Goal: Task Accomplishment & Management: Manage account settings

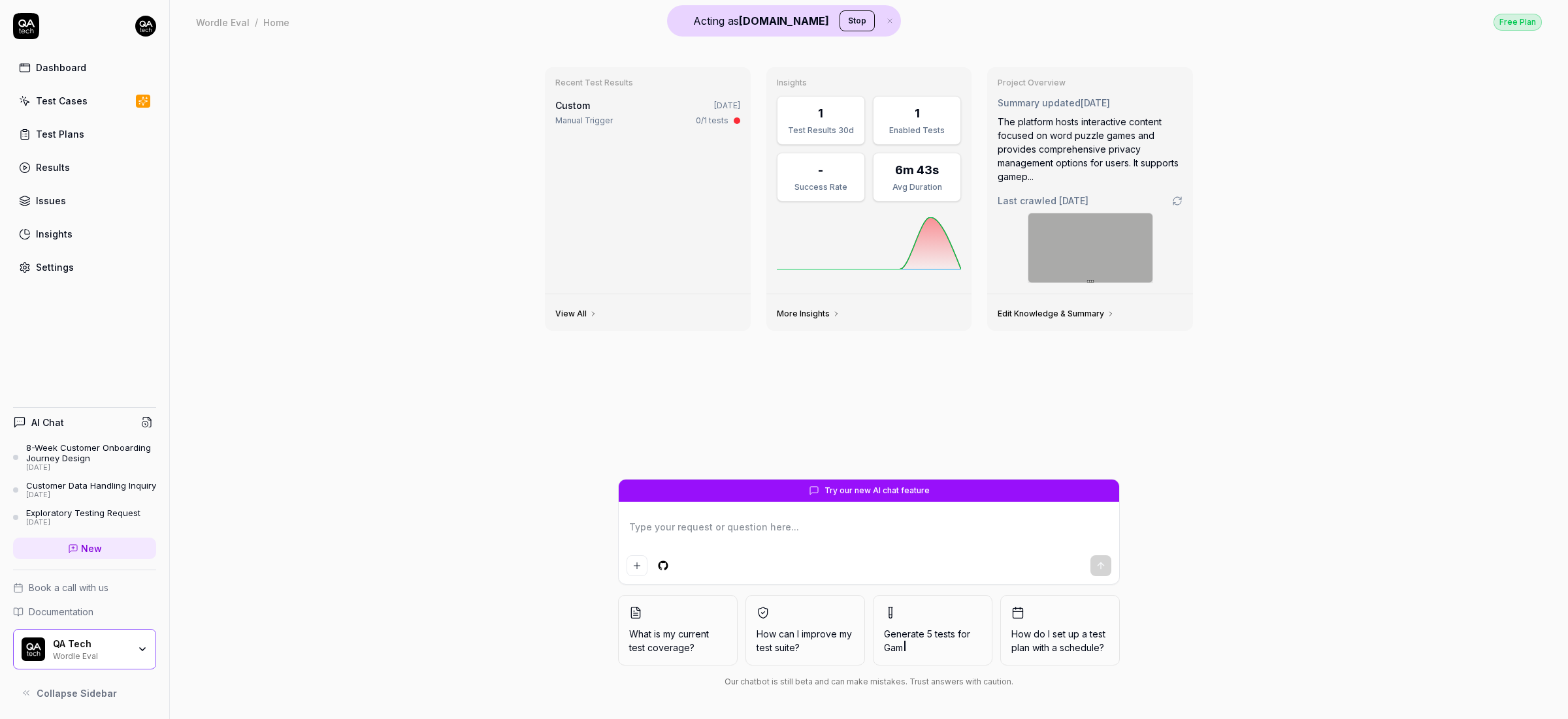
type textarea "*"
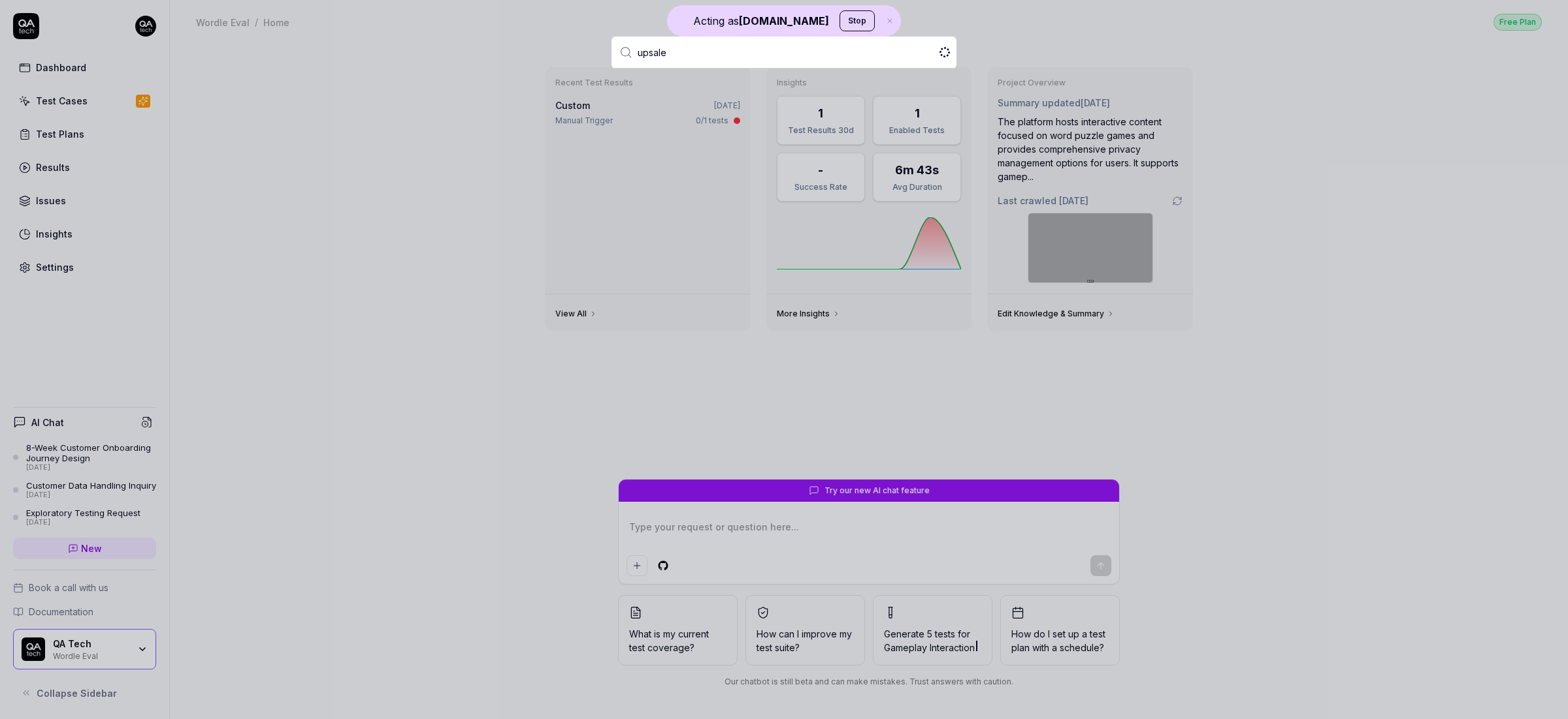
type input "upsales"
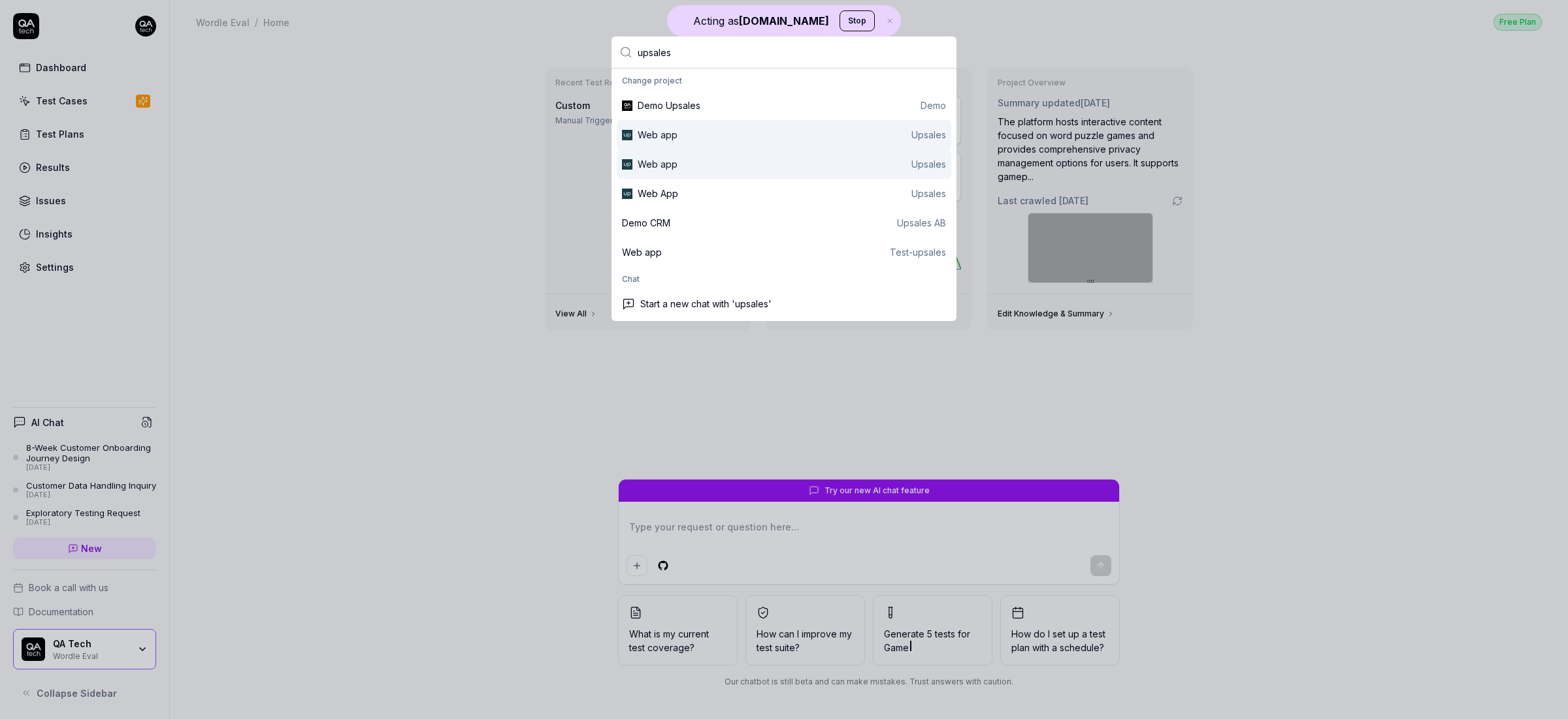
type textarea "*"
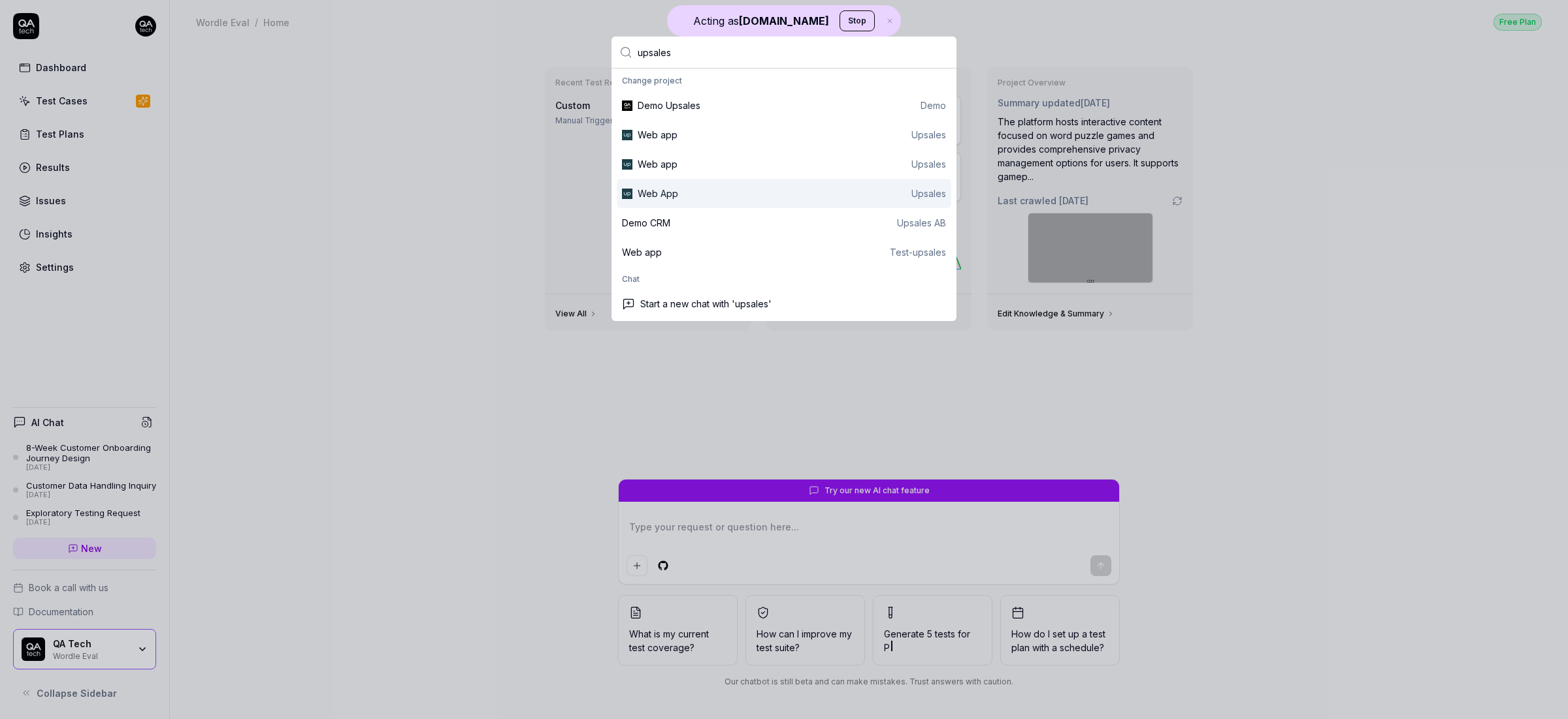
type input "upsales"
click at [702, 187] on div "Web App Upsales" at bounding box center [791, 193] width 308 height 14
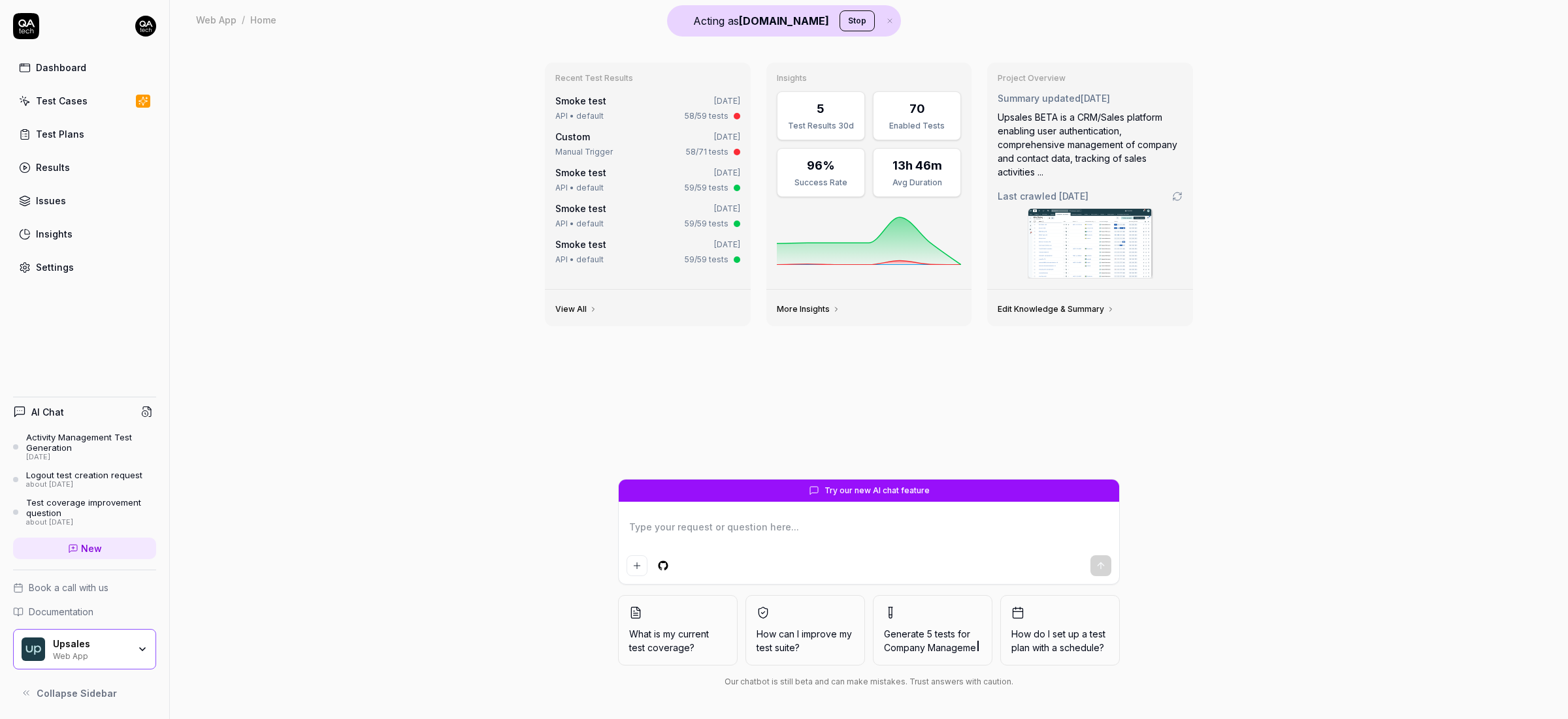
click at [71, 266] on div "Settings" at bounding box center [55, 267] width 38 height 14
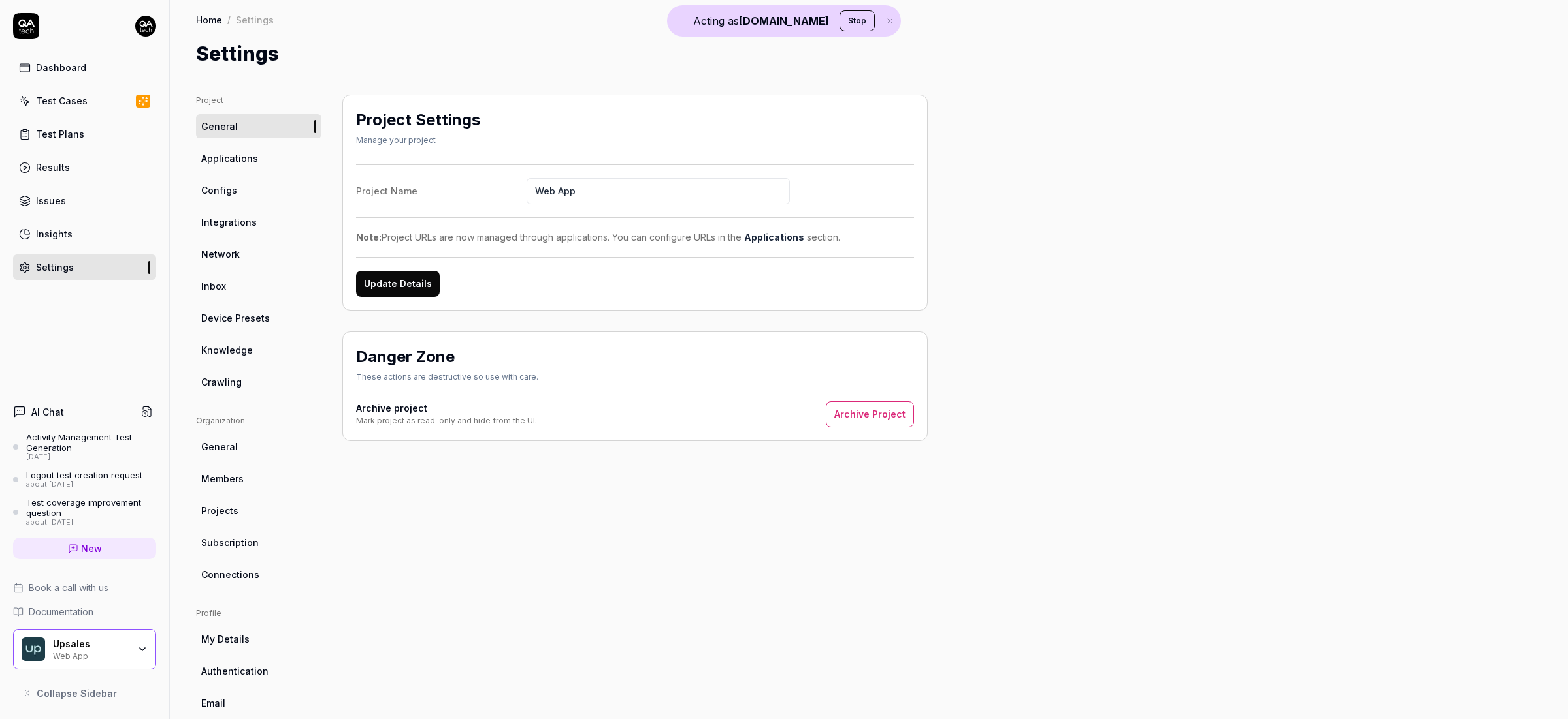
click at [241, 351] on span "Knowledge" at bounding box center [226, 350] width 52 height 14
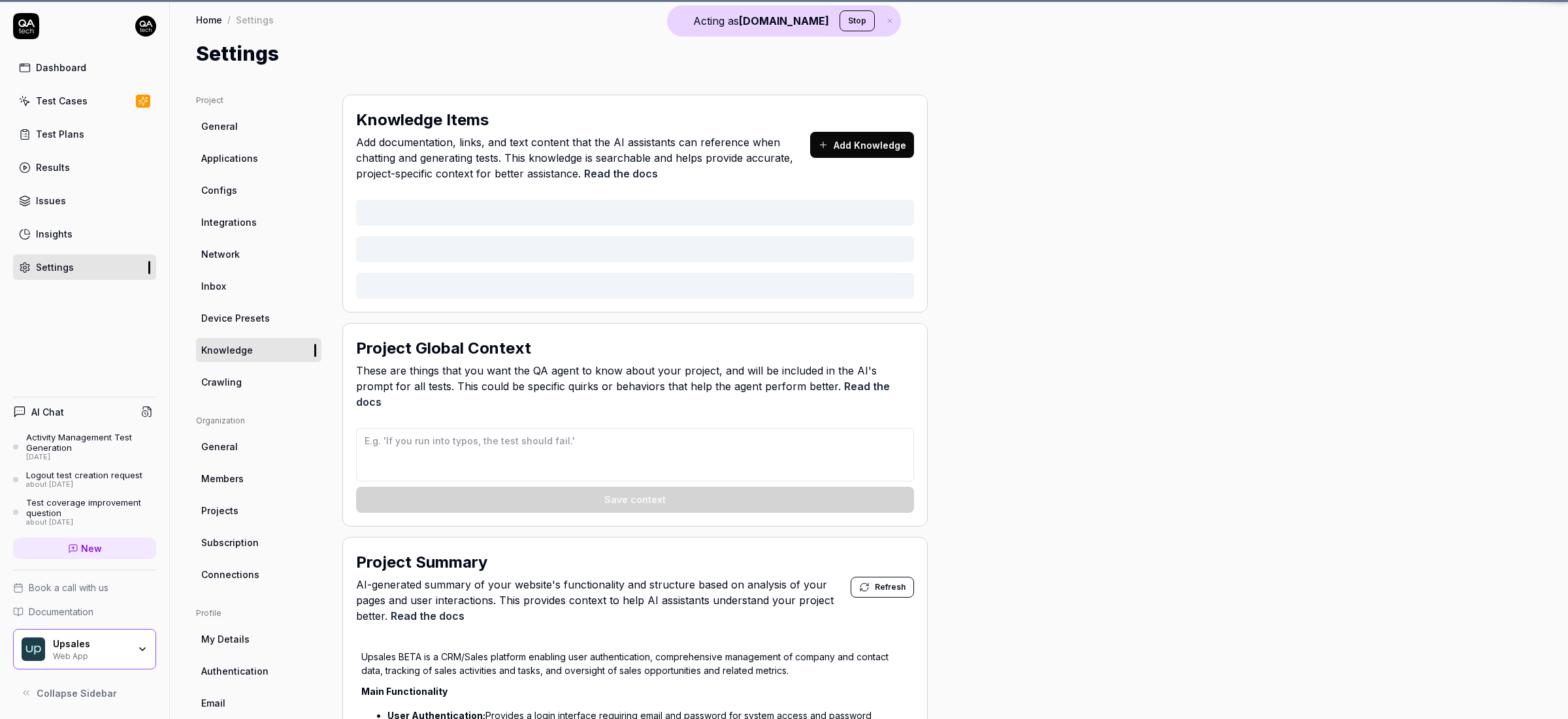
type textarea "*"
type textarea "## LO IP Dolor Sitamet con Adipisc ### Elit Seddo Eiusm - Temp incididunt utlab…"
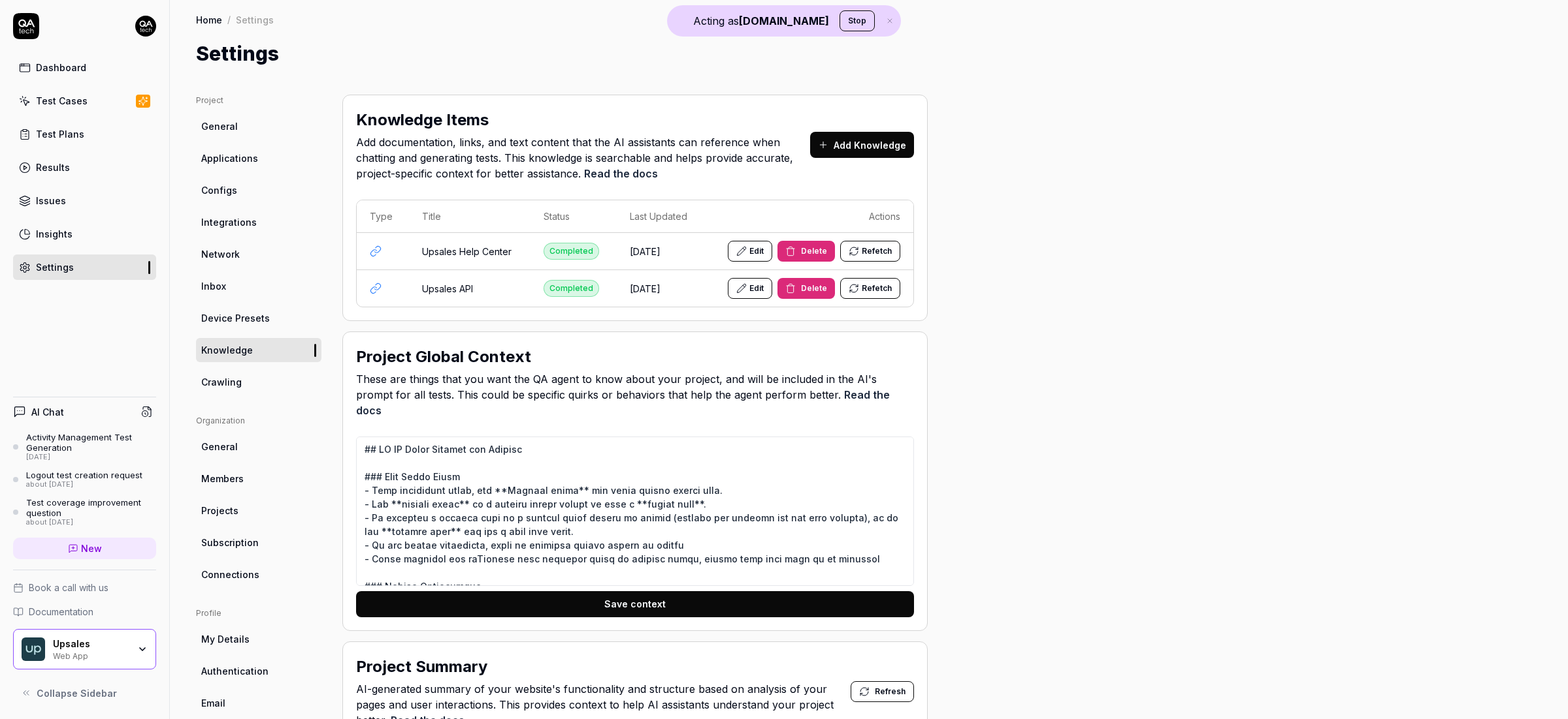
click at [254, 387] on link "Crawling" at bounding box center [258, 383] width 125 height 25
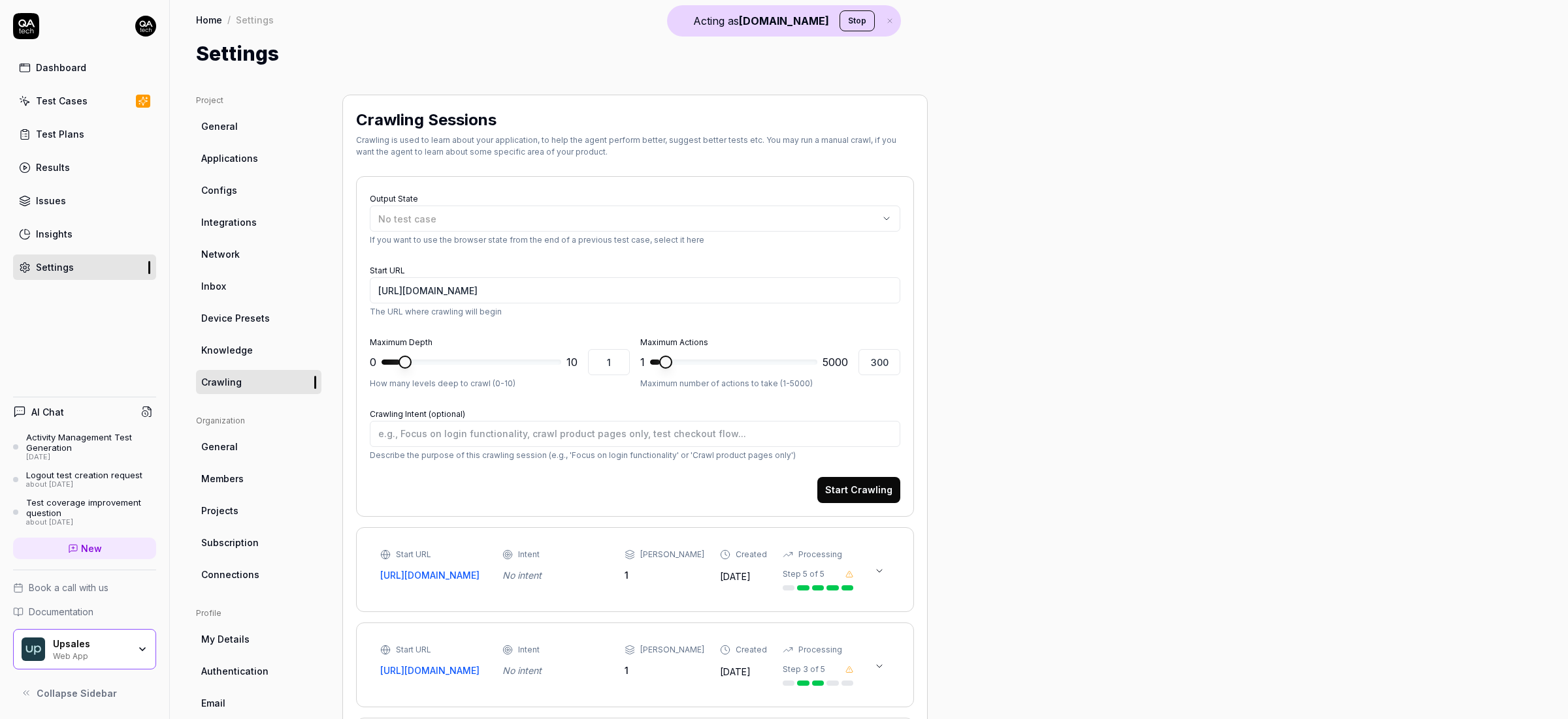
click at [261, 355] on link "Knowledge" at bounding box center [258, 351] width 125 height 25
type textarea "*"
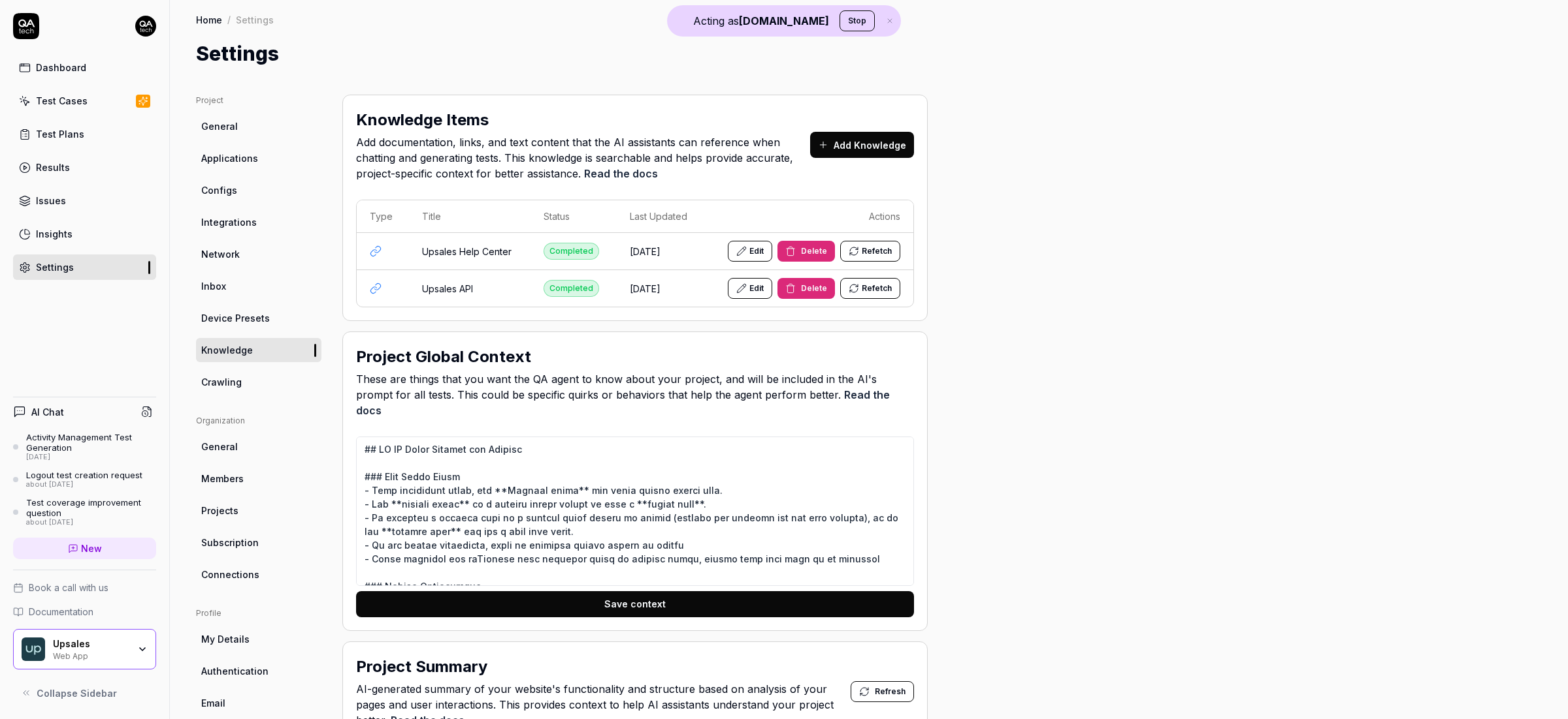
click at [69, 97] on div "Test Cases" at bounding box center [61, 101] width 52 height 14
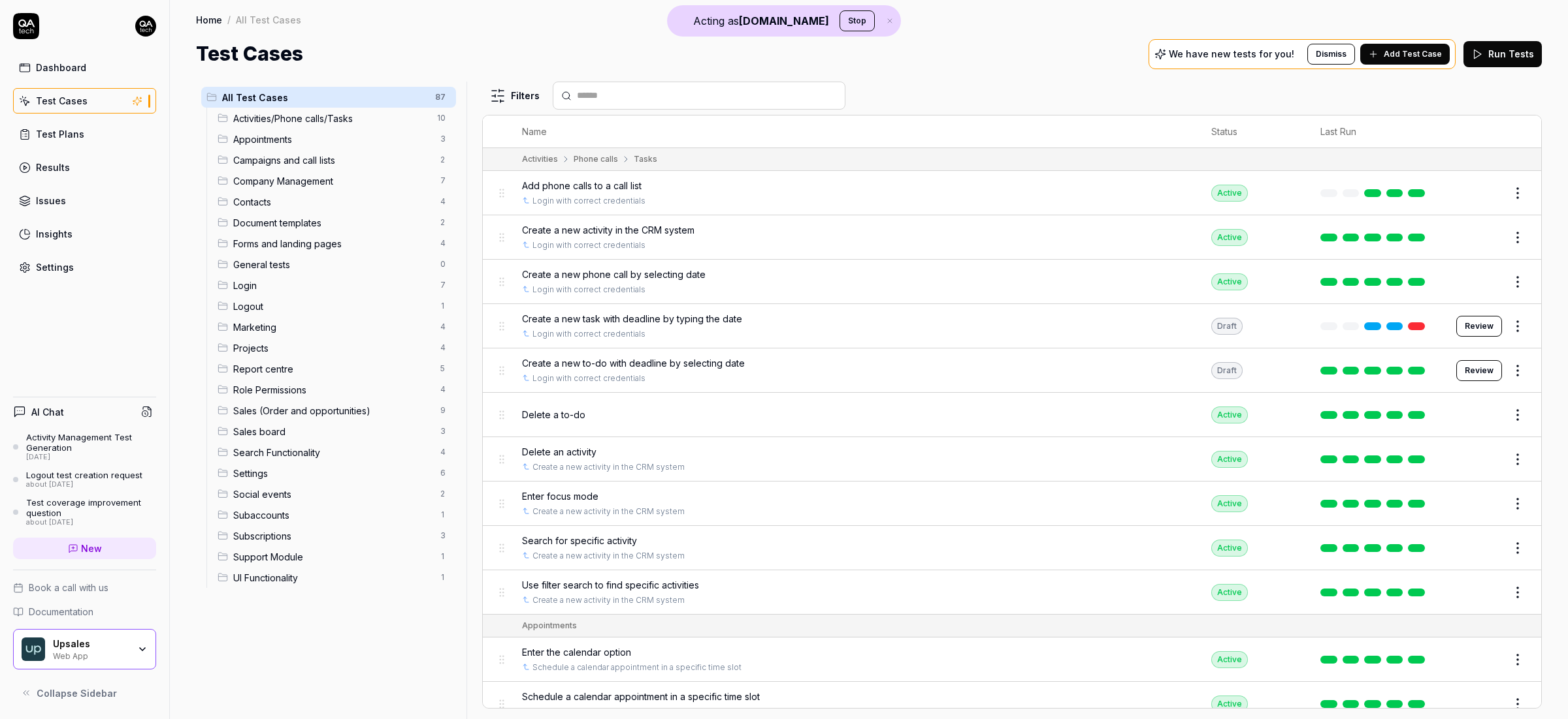
click at [1234, 53] on span "Add Test Case" at bounding box center [1412, 54] width 58 height 11
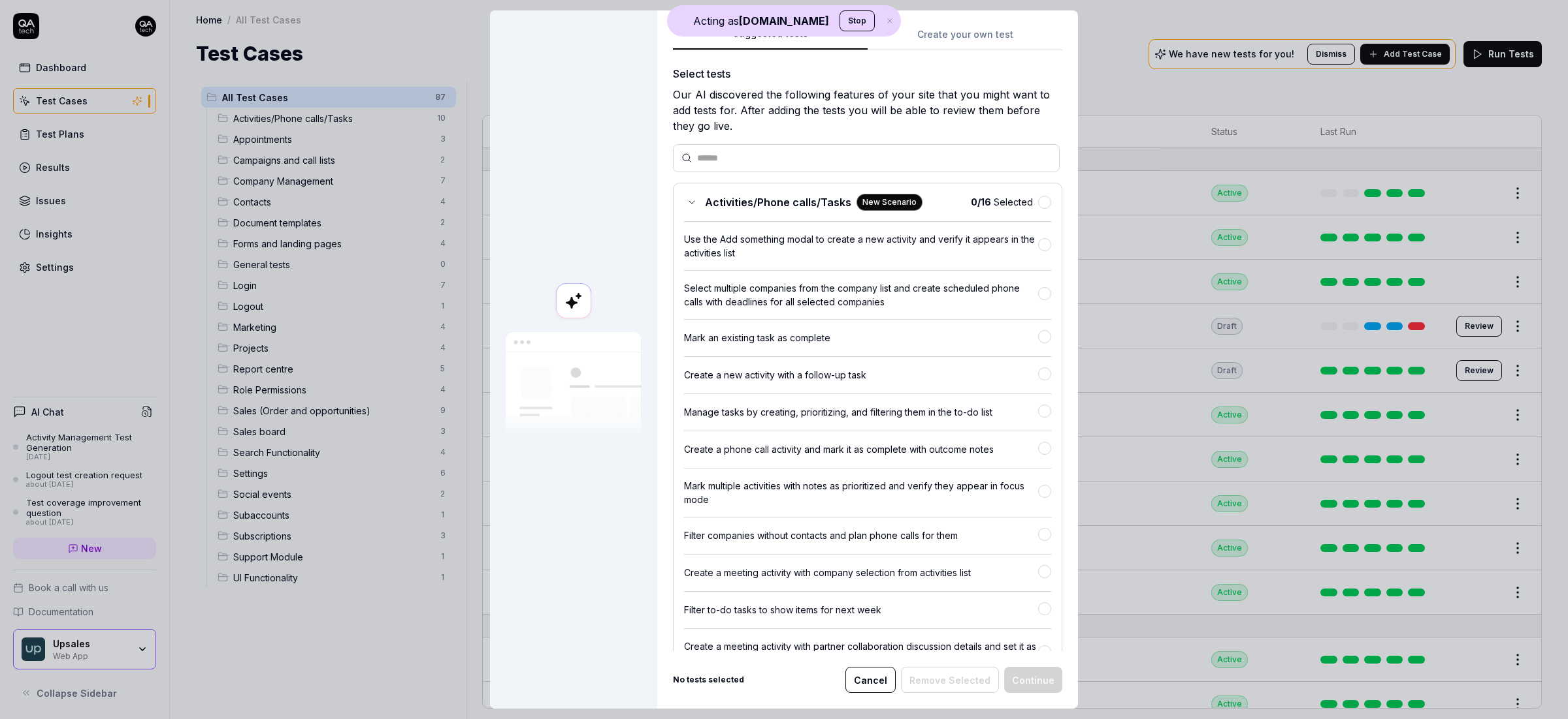
click at [985, 36] on div "Suggested tests Create your own test Select tests Our AI discovered the followi…" at bounding box center [867, 359] width 421 height 698
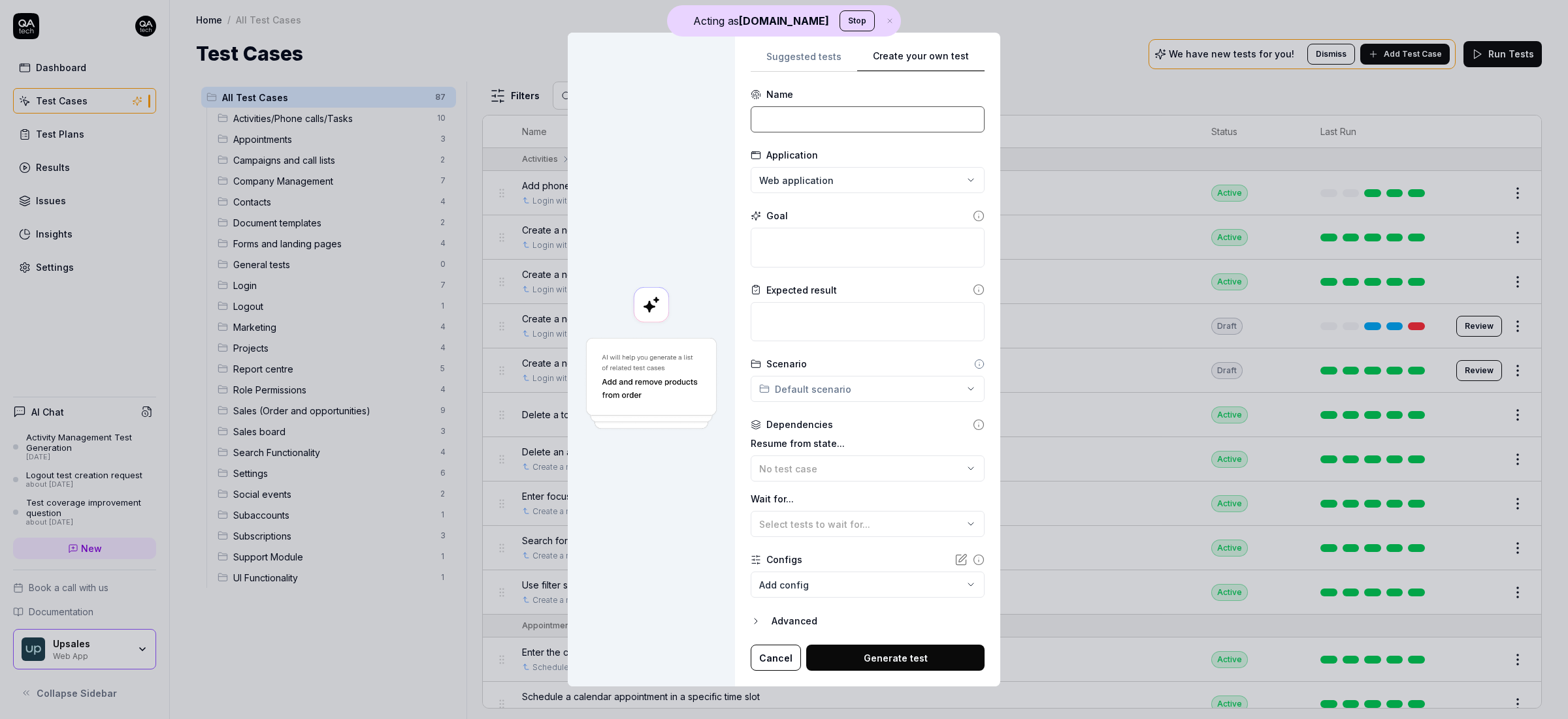
click at [816, 119] on input at bounding box center [867, 120] width 234 height 26
click at [866, 112] on input "Login to app and create a deal" at bounding box center [867, 120] width 234 height 26
type input "Login to app and create a deal"
click at [830, 227] on div "Goal" at bounding box center [867, 238] width 234 height 58
click at [823, 241] on textarea at bounding box center [867, 248] width 234 height 40
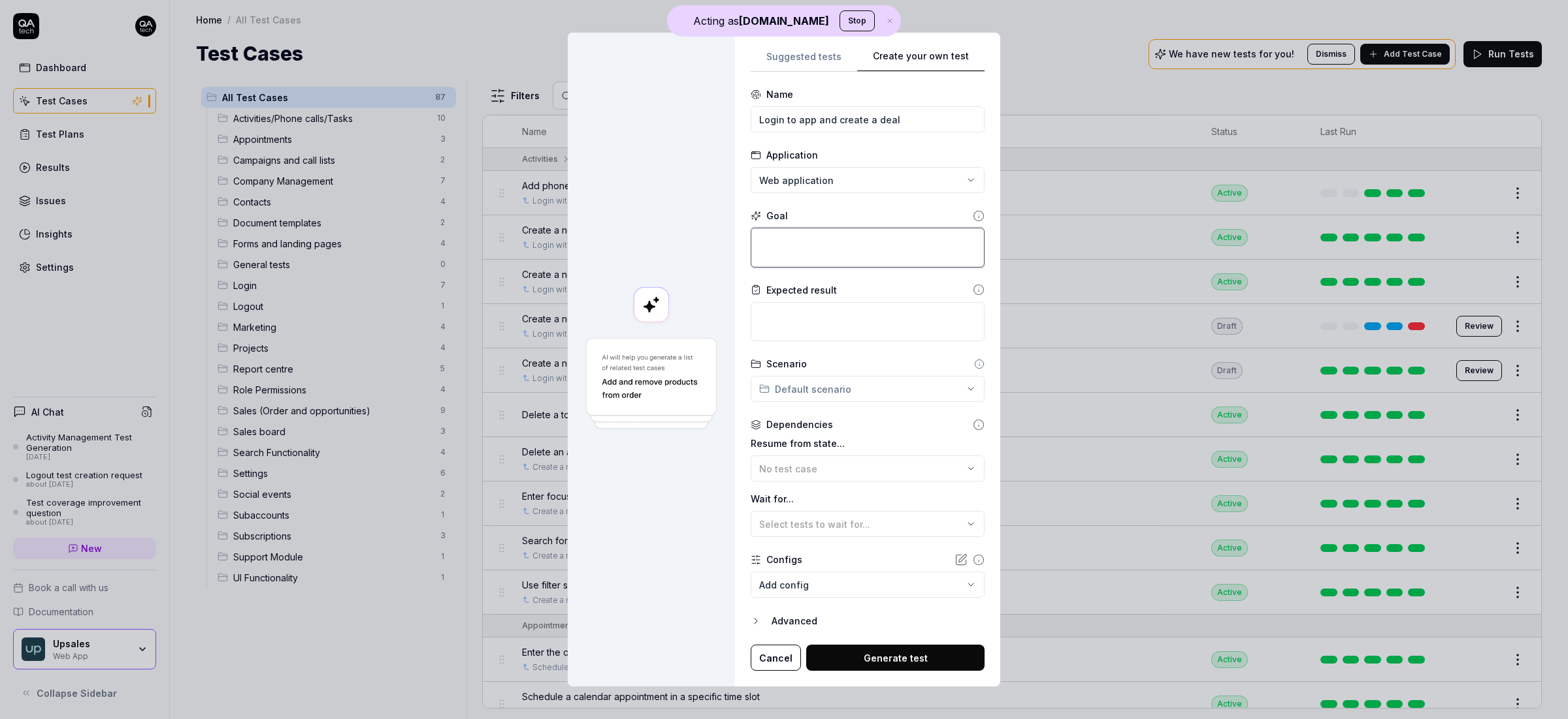
paste textarea "Login to app and create a deal"
type textarea "*"
type textarea "Login to app and create a deal"
click at [790, 592] on body "Acting as [DOMAIN_NAME] Stop Dashboard Test Cases Test Plans Results Issues Ins…" at bounding box center [784, 359] width 1568 height 719
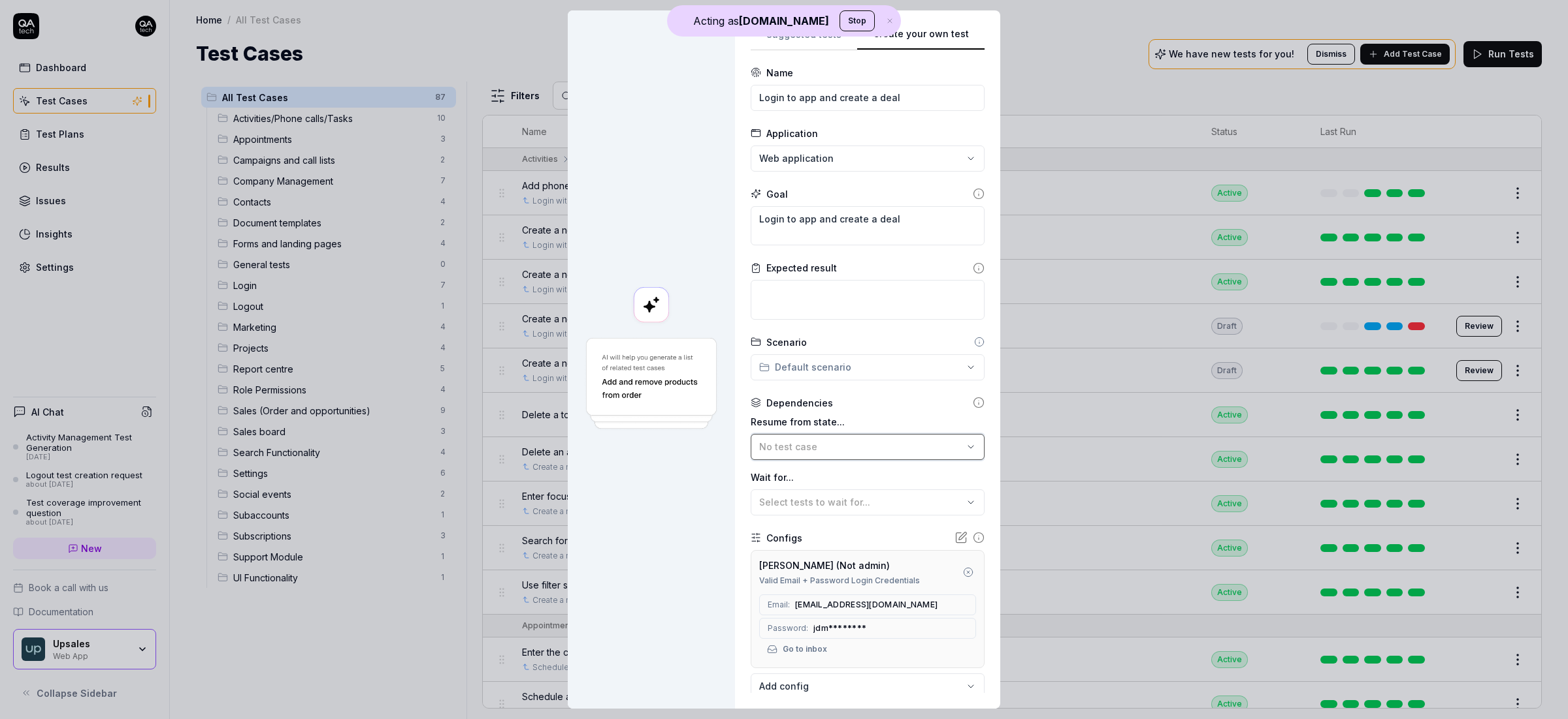
click at [800, 449] on div "No test case" at bounding box center [861, 447] width 204 height 14
click at [647, 530] on div at bounding box center [651, 359] width 167 height 698
click at [779, 508] on div "Select tests to wait for..." at bounding box center [861, 502] width 204 height 14
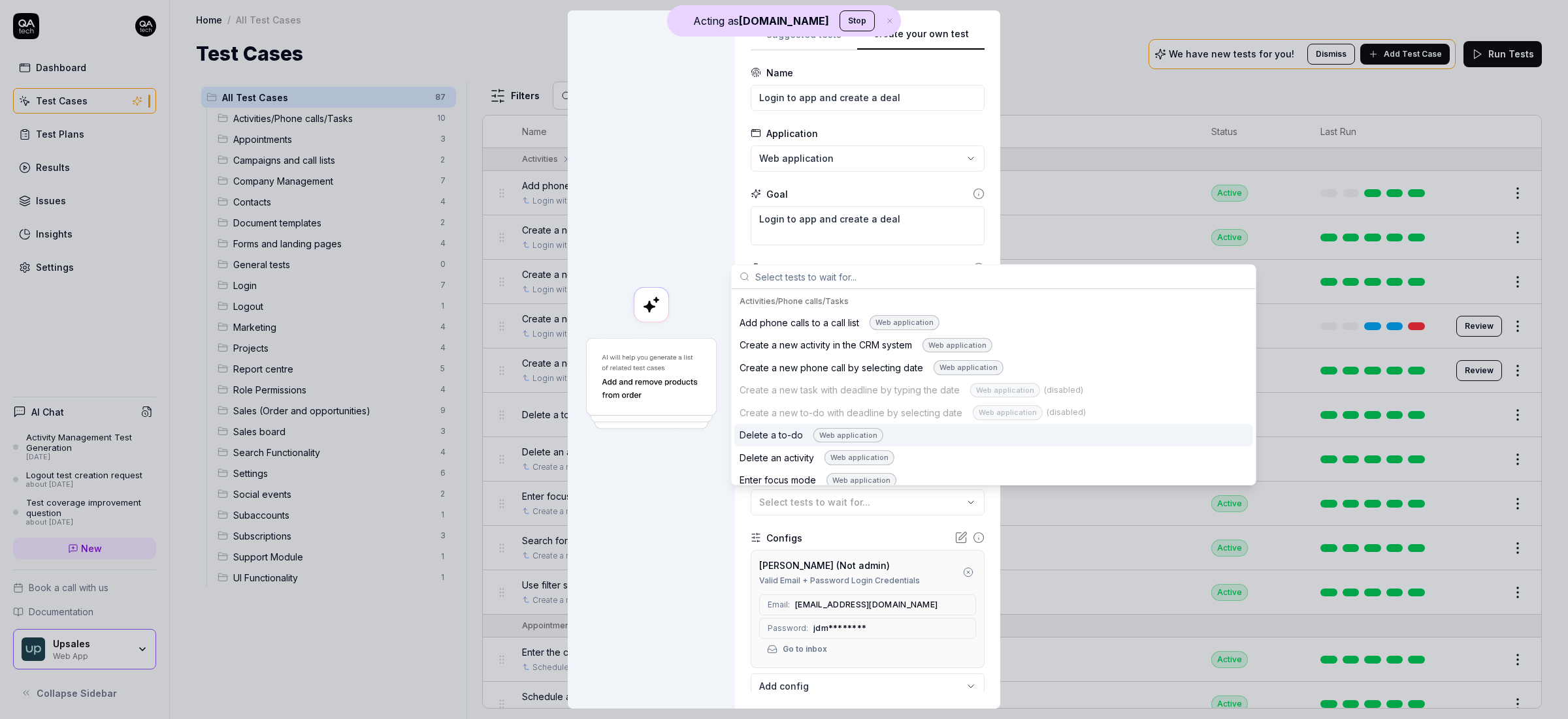
click at [668, 262] on div at bounding box center [651, 359] width 167 height 698
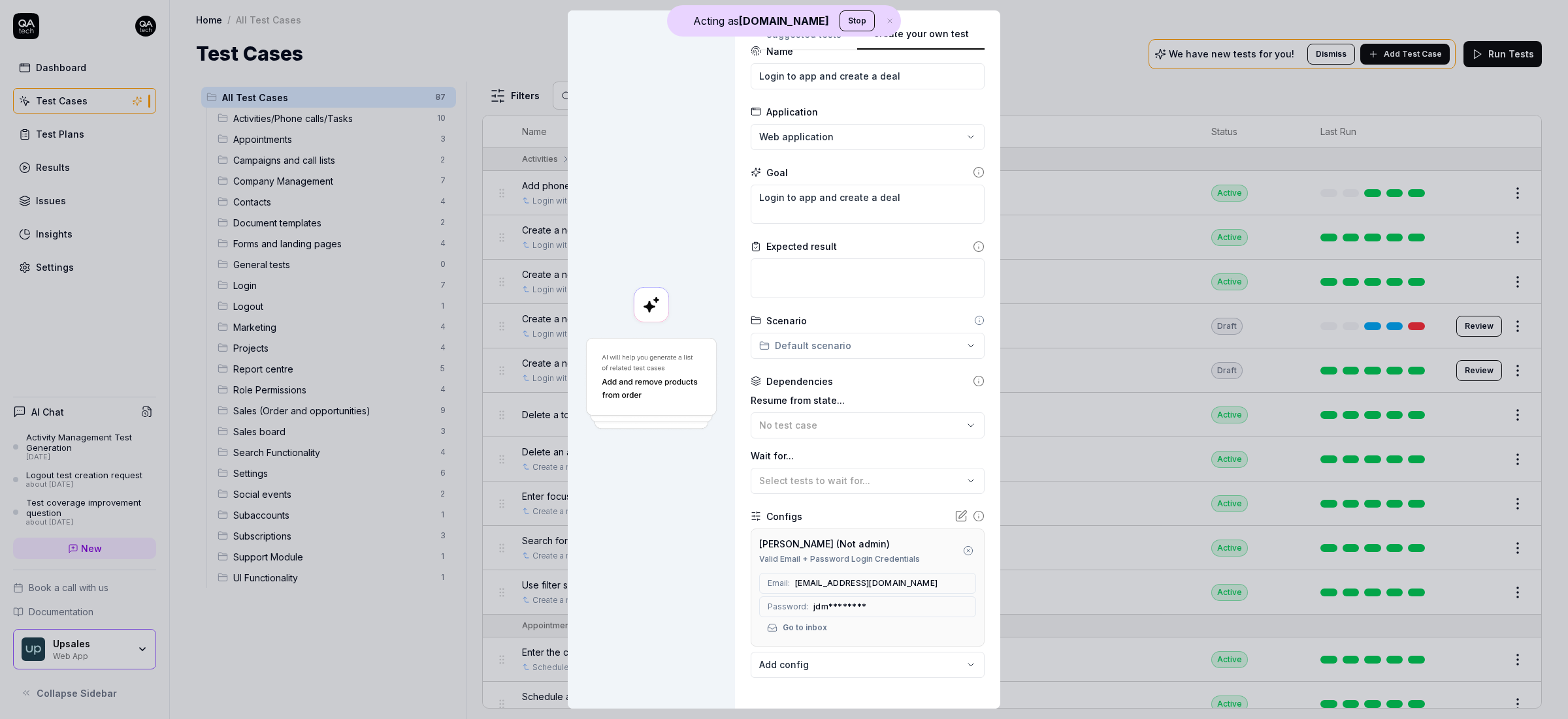
scroll to position [79, 0]
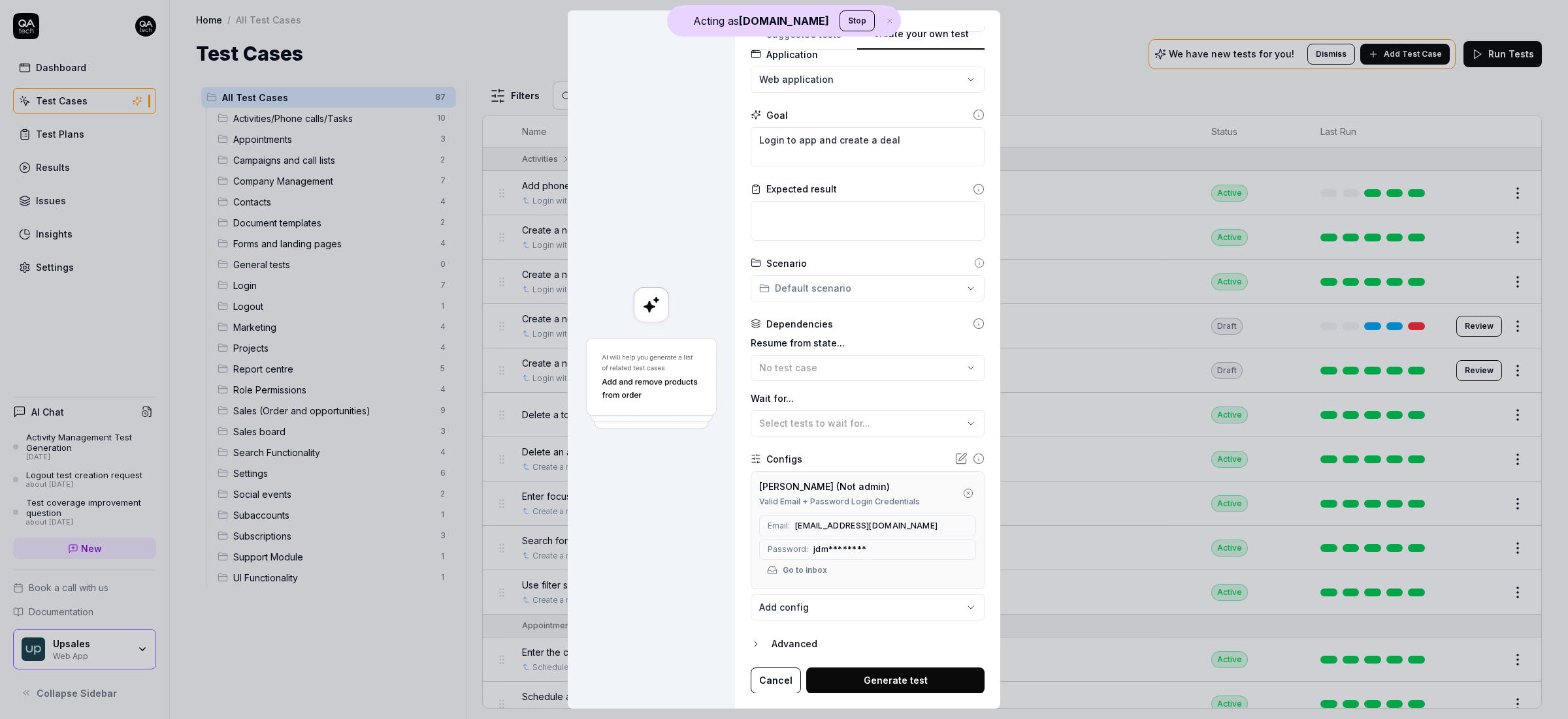
click at [928, 601] on button "Generate test" at bounding box center [895, 681] width 178 height 26
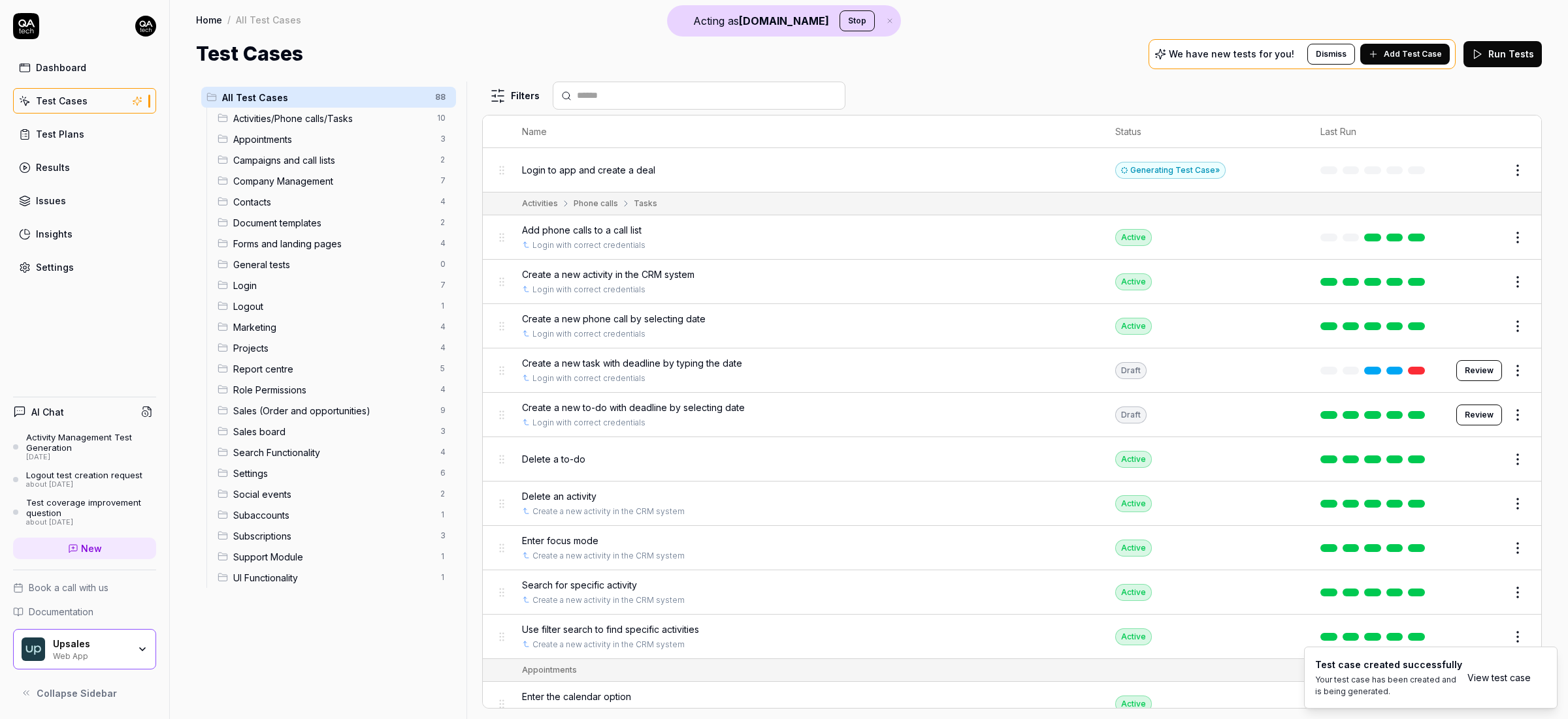
click at [1234, 165] on html "Acting as [DOMAIN_NAME] Stop Dashboard Test Cases Test Plans Results Issues Ins…" at bounding box center [784, 359] width 1568 height 719
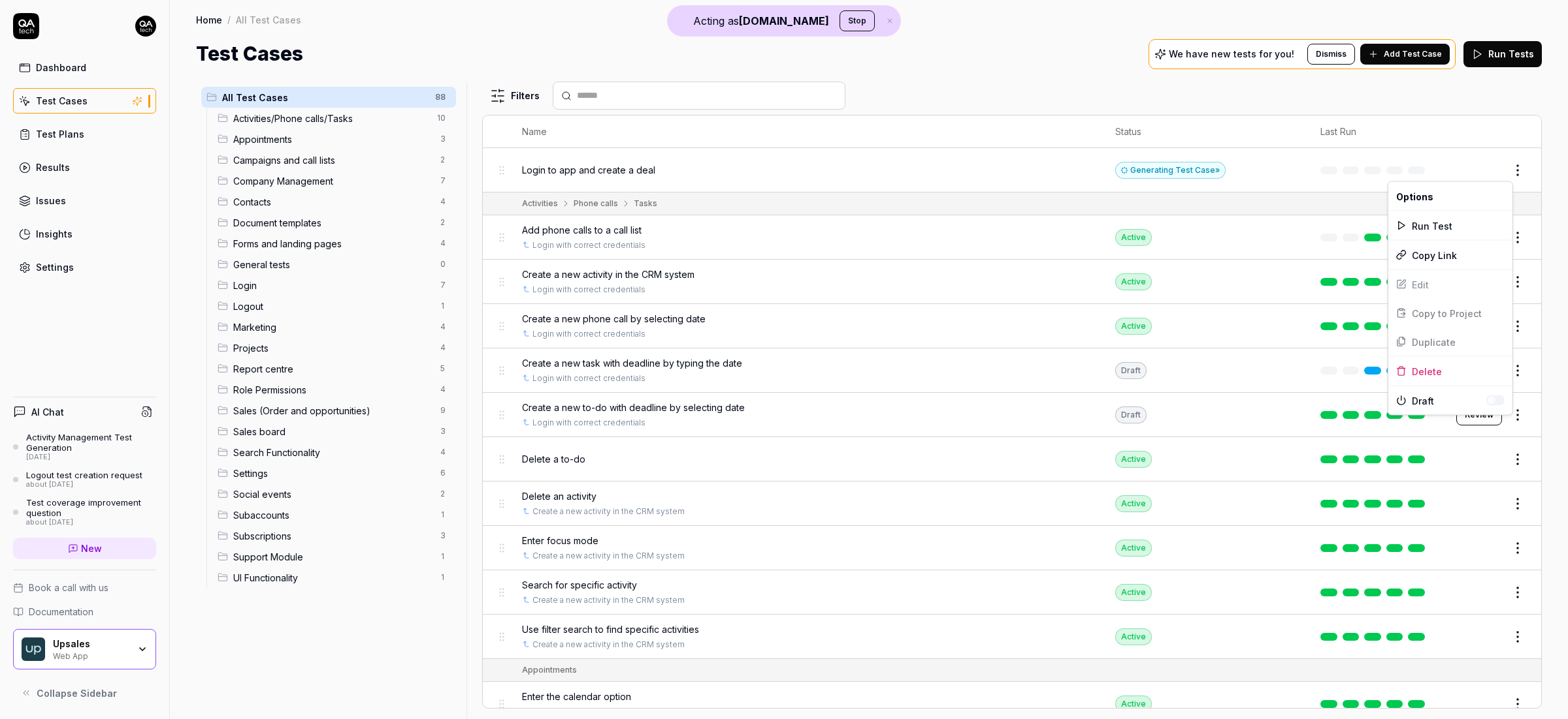
click at [1234, 159] on html "Acting as [DOMAIN_NAME] Stop Dashboard Test Cases Test Plans Results Issues Ins…" at bounding box center [784, 359] width 1568 height 719
click at [1234, 172] on button "Edit" at bounding box center [1485, 171] width 31 height 21
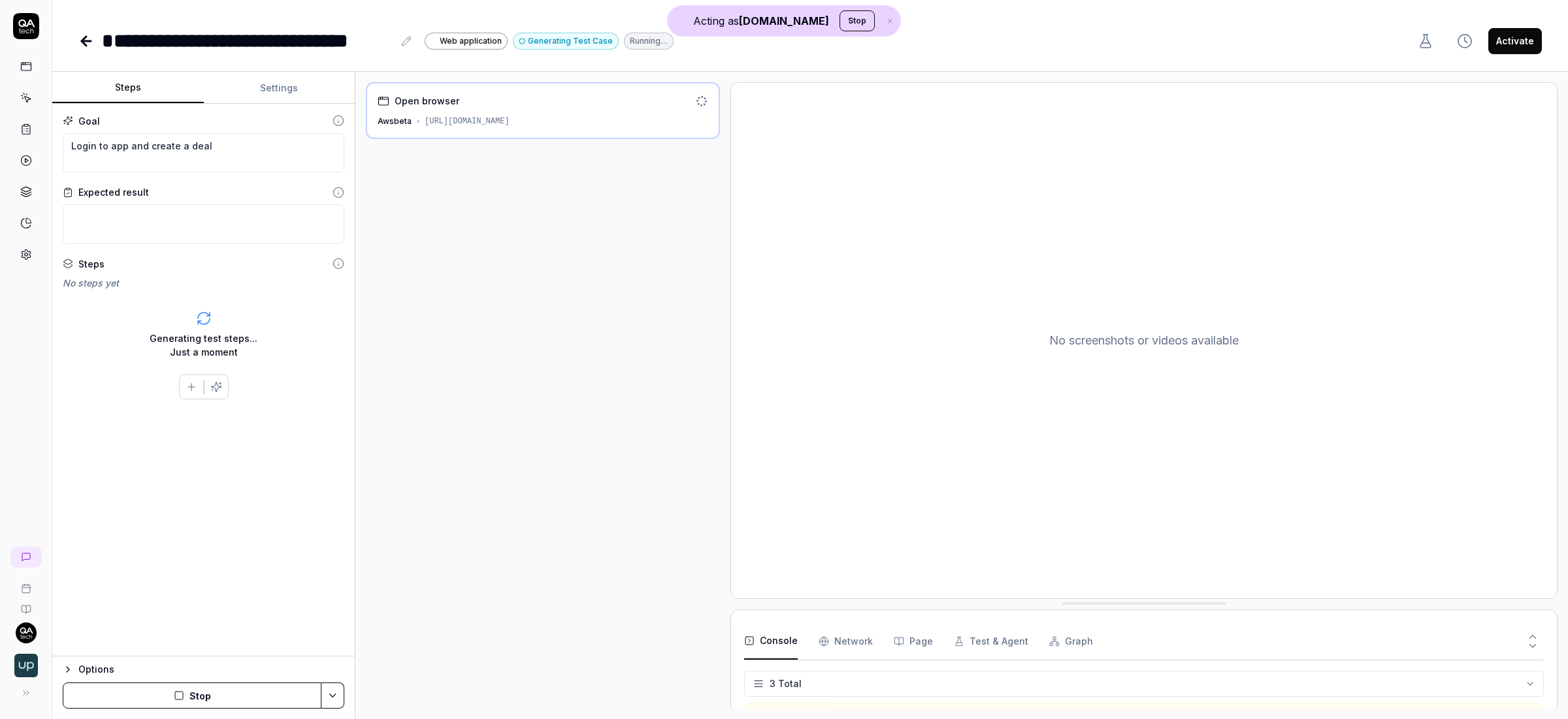
scroll to position [11, 0]
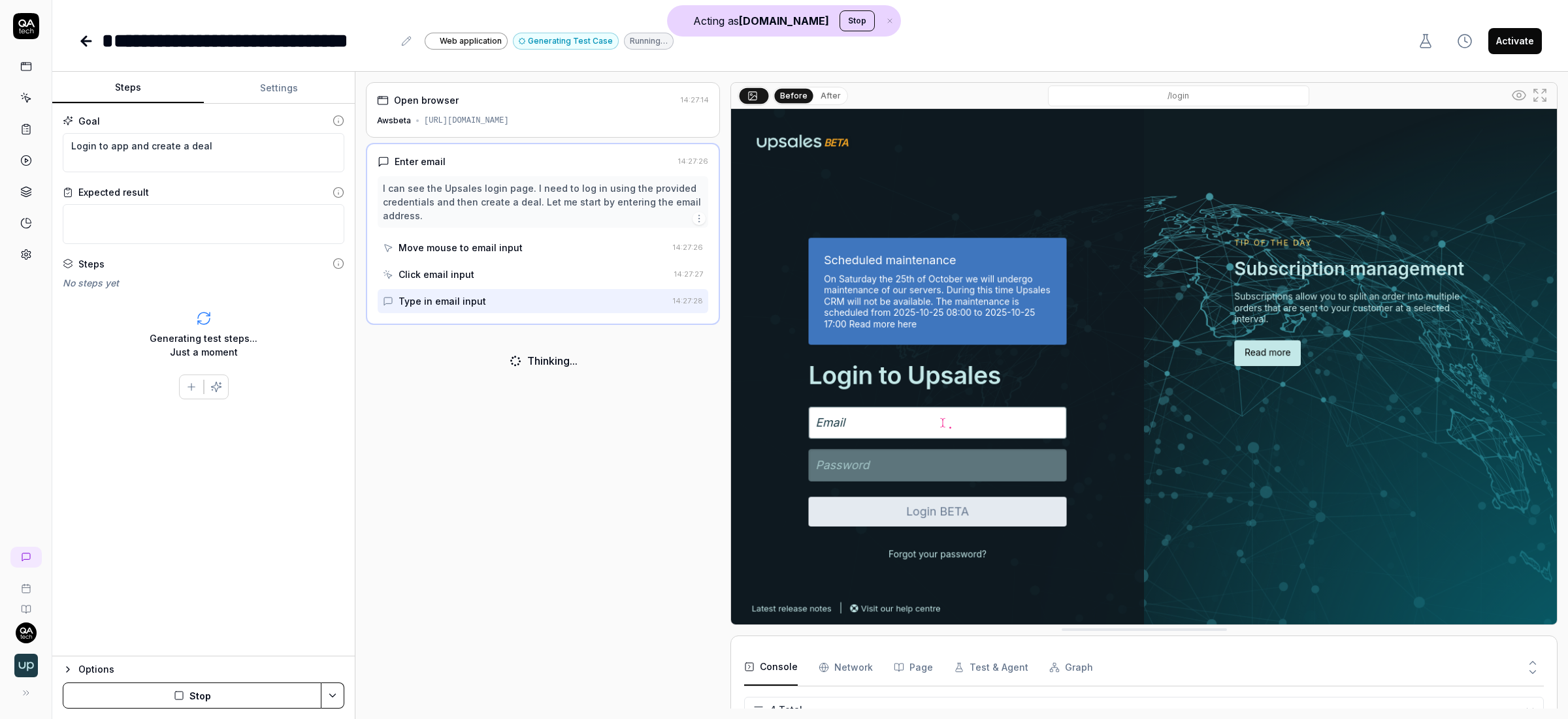
type textarea "*"
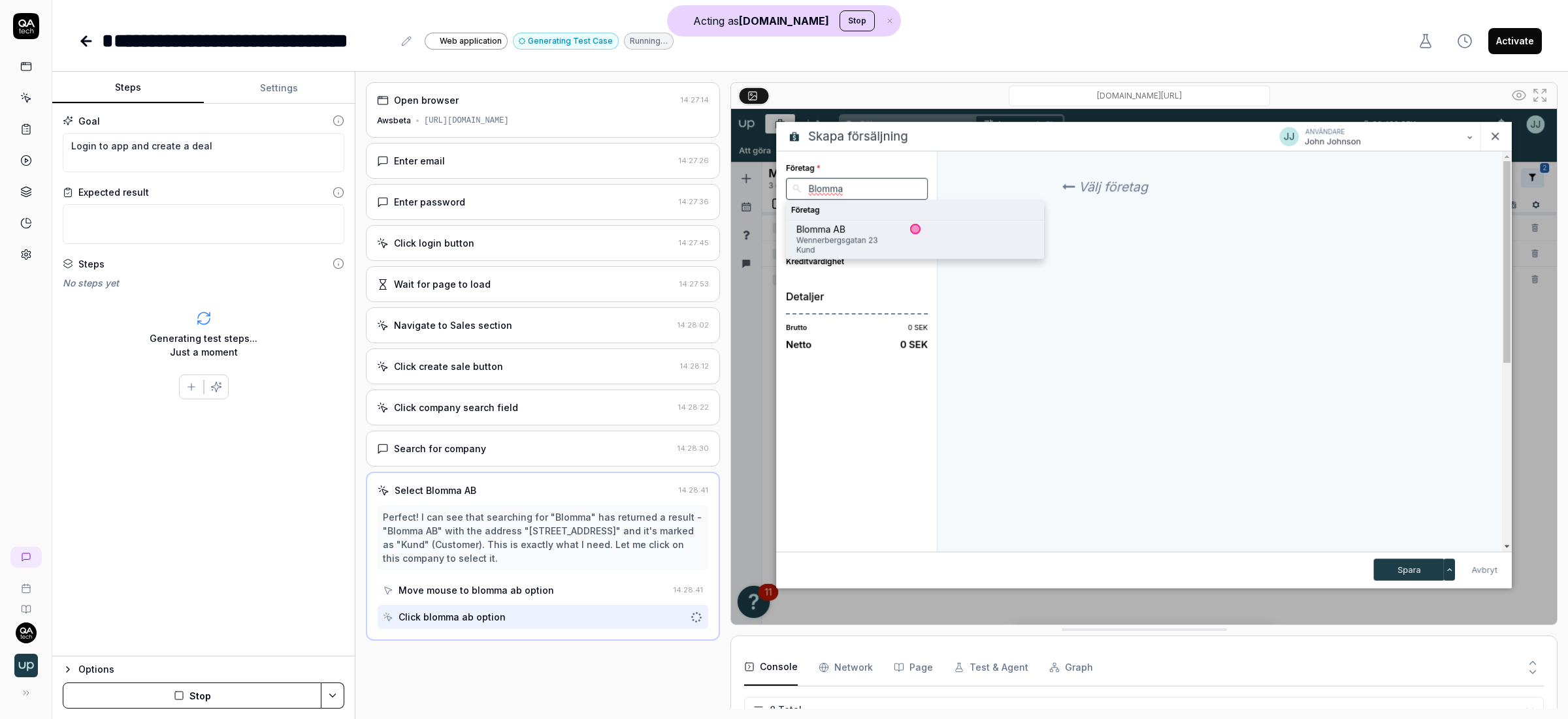
scroll to position [128, 0]
click at [121, 221] on textarea at bounding box center [204, 224] width 282 height 40
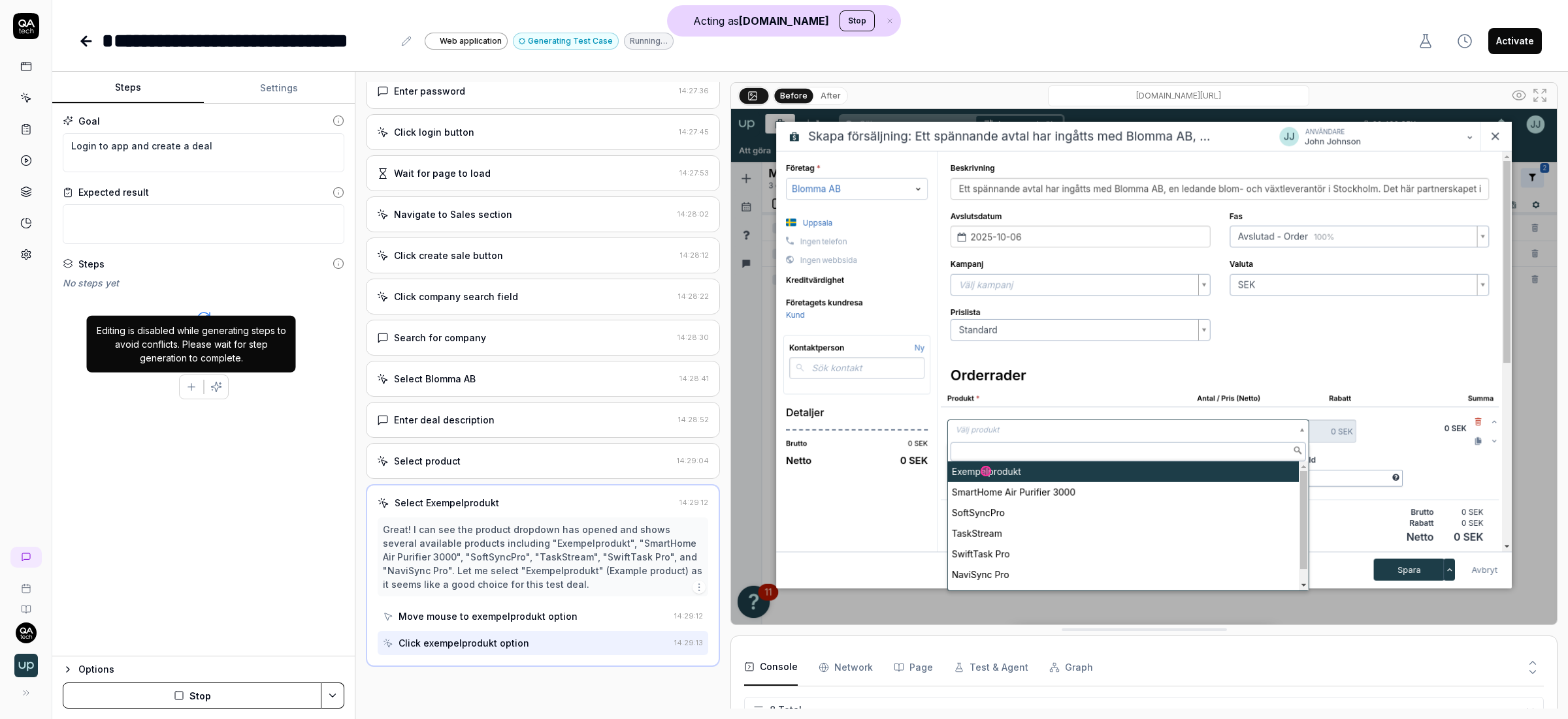
scroll to position [113, 0]
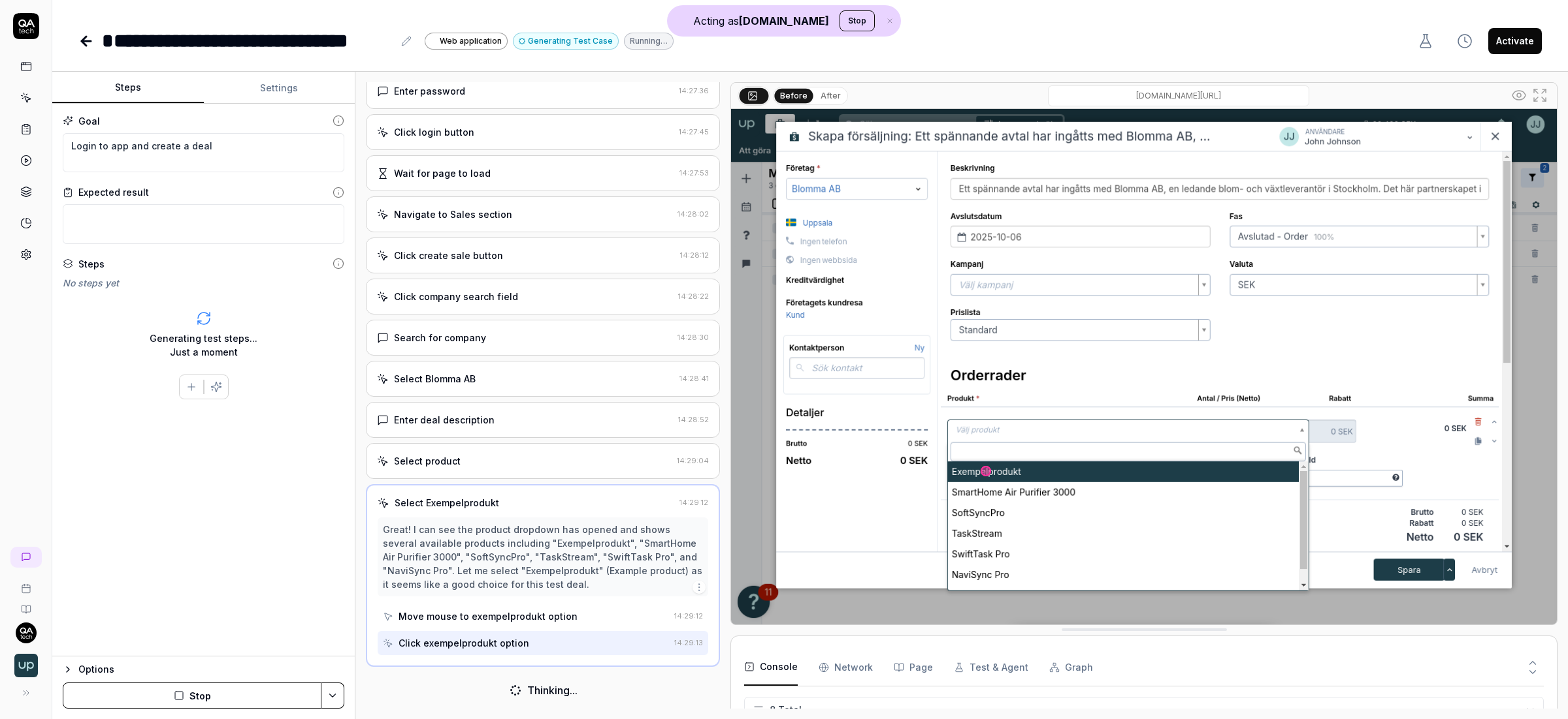
click at [27, 124] on icon at bounding box center [25, 129] width 11 height 11
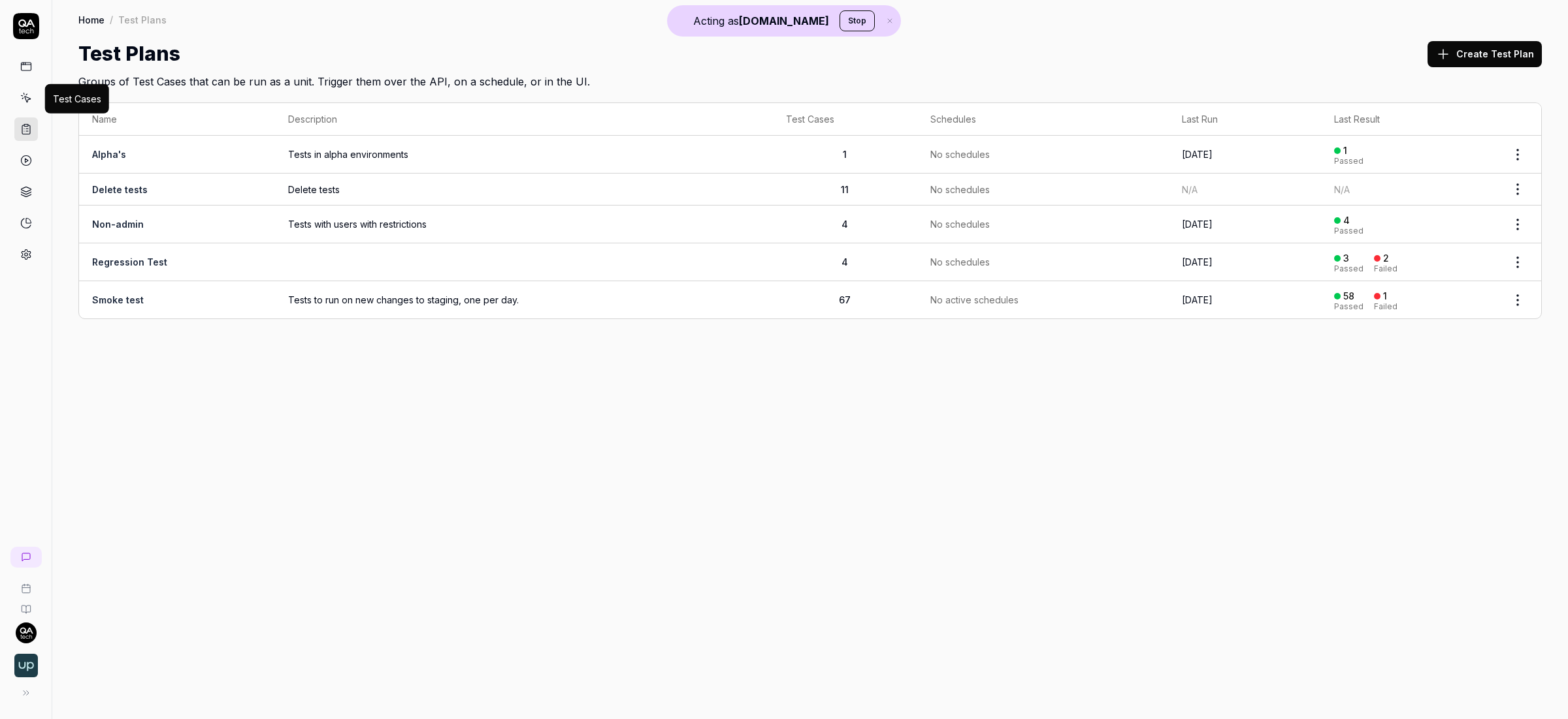
click at [26, 103] on icon at bounding box center [25, 98] width 11 height 11
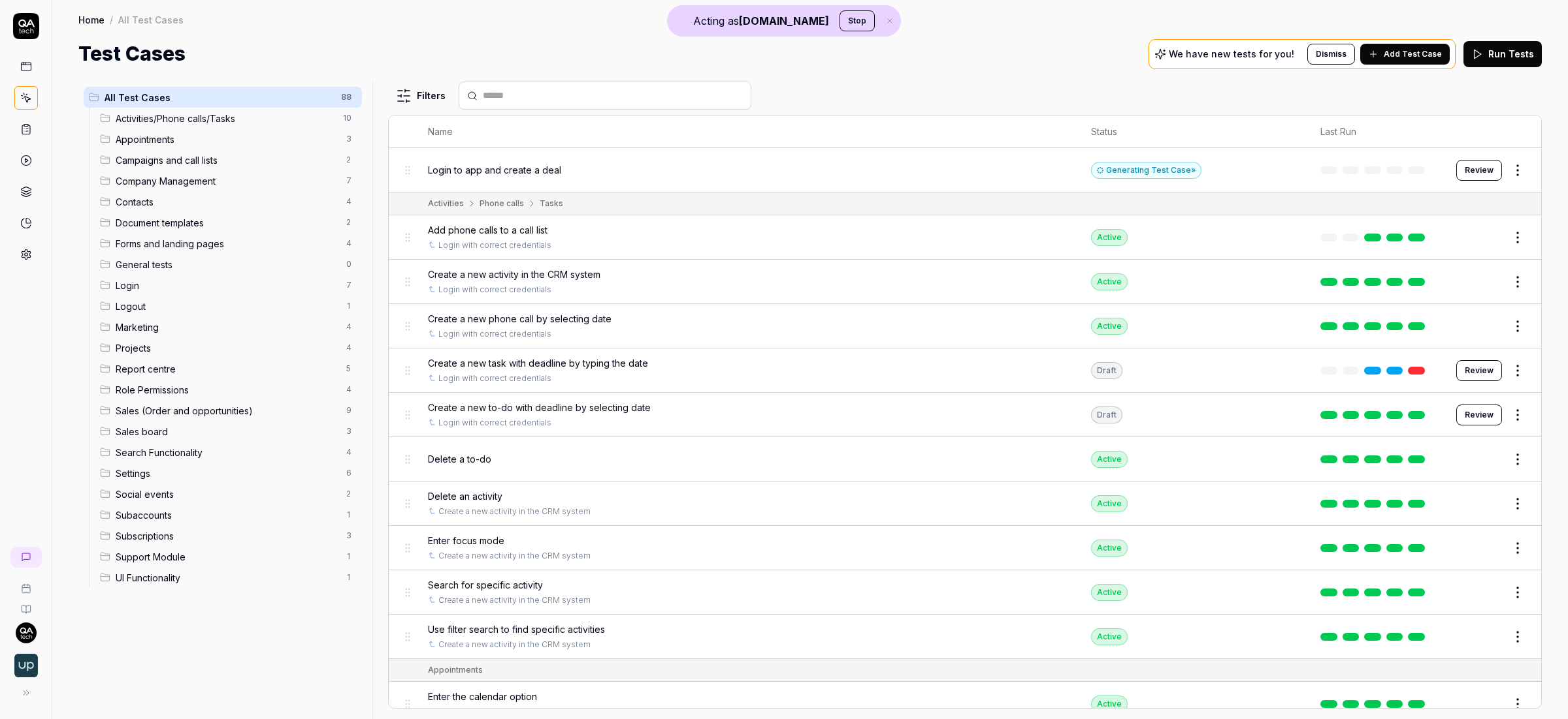
click at [1234, 50] on span "Add Test Case" at bounding box center [1412, 54] width 58 height 11
click at [31, 562] on icon at bounding box center [25, 557] width 10 height 10
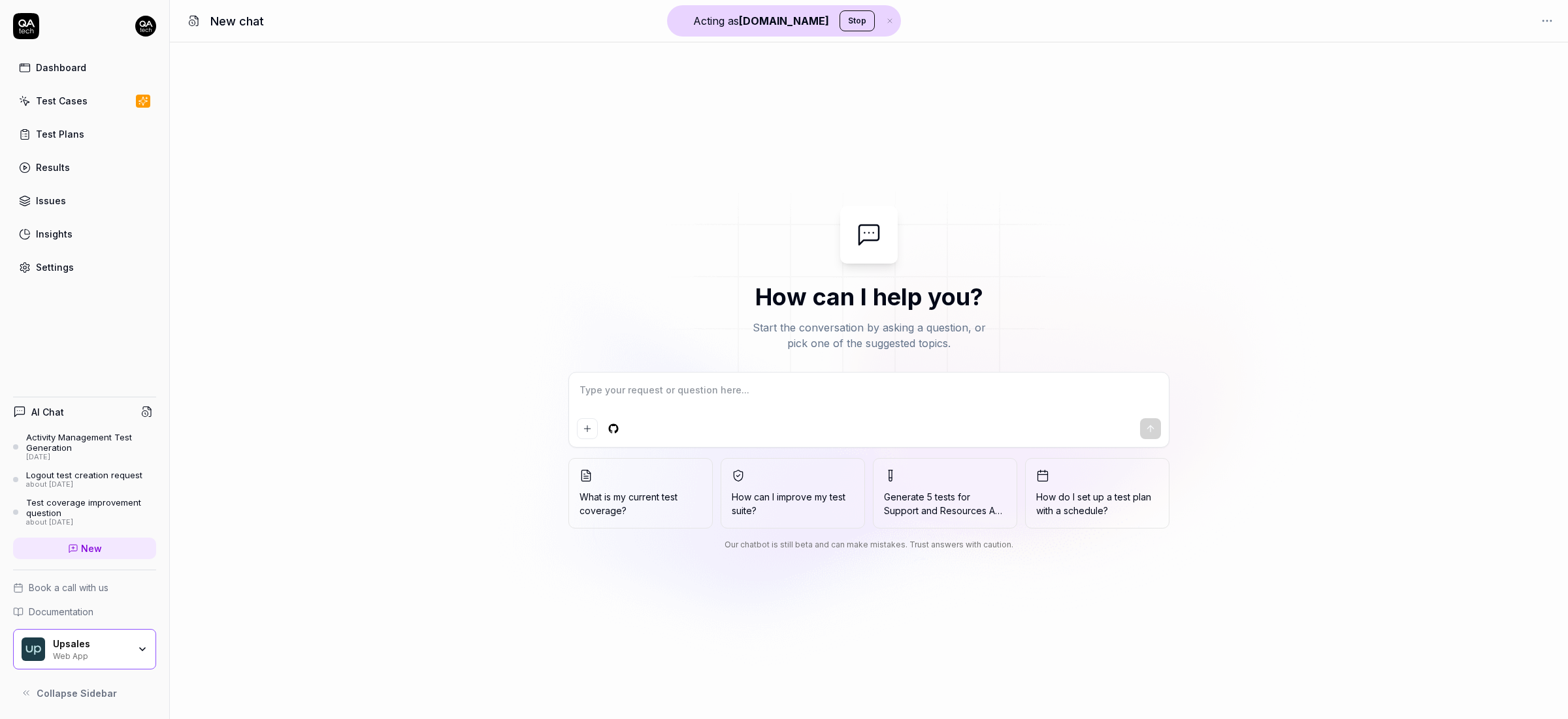
click at [74, 134] on div "Test Plans" at bounding box center [59, 134] width 48 height 14
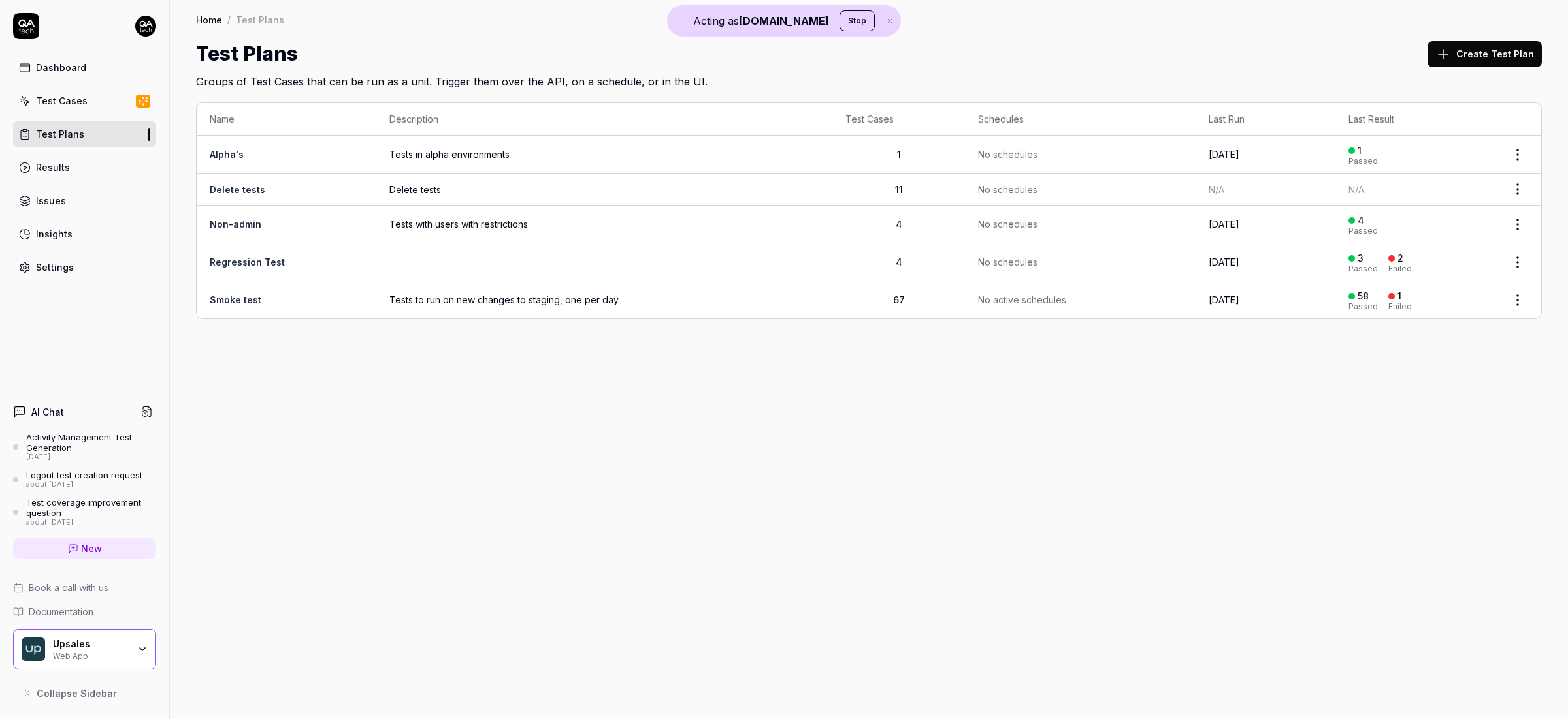
click at [69, 106] on div "Test Cases" at bounding box center [61, 101] width 52 height 14
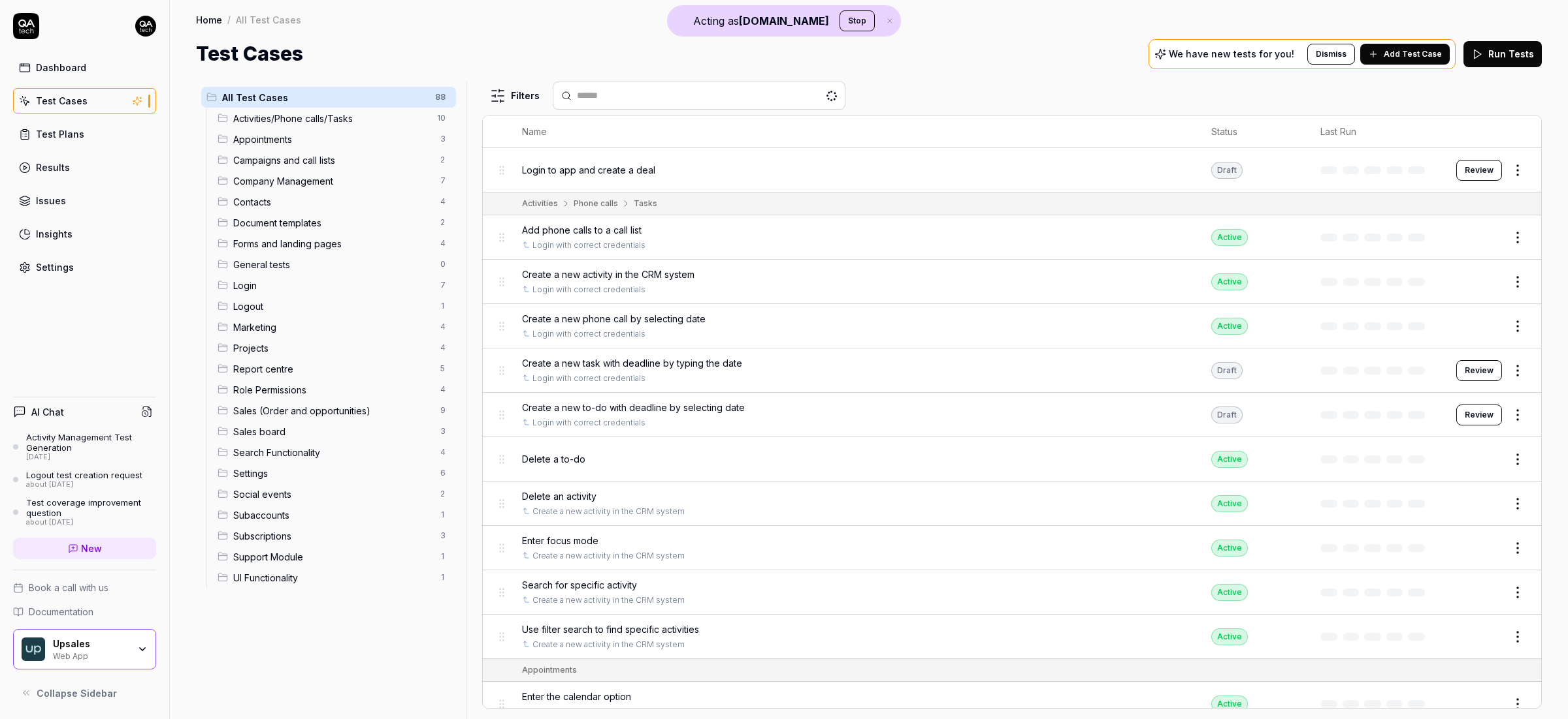
click at [40, 166] on div "Results" at bounding box center [53, 167] width 34 height 14
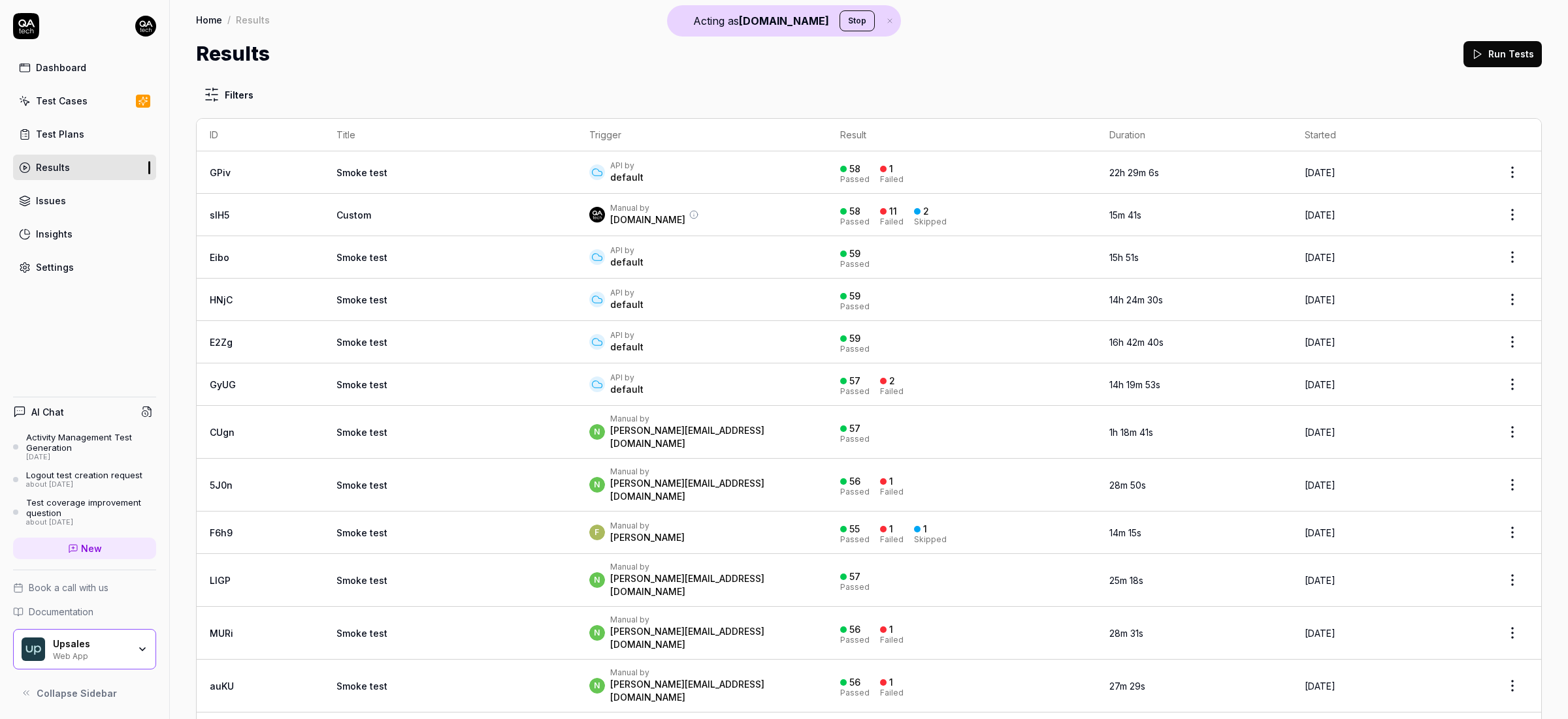
click at [64, 124] on link "Test Plans" at bounding box center [85, 134] width 143 height 25
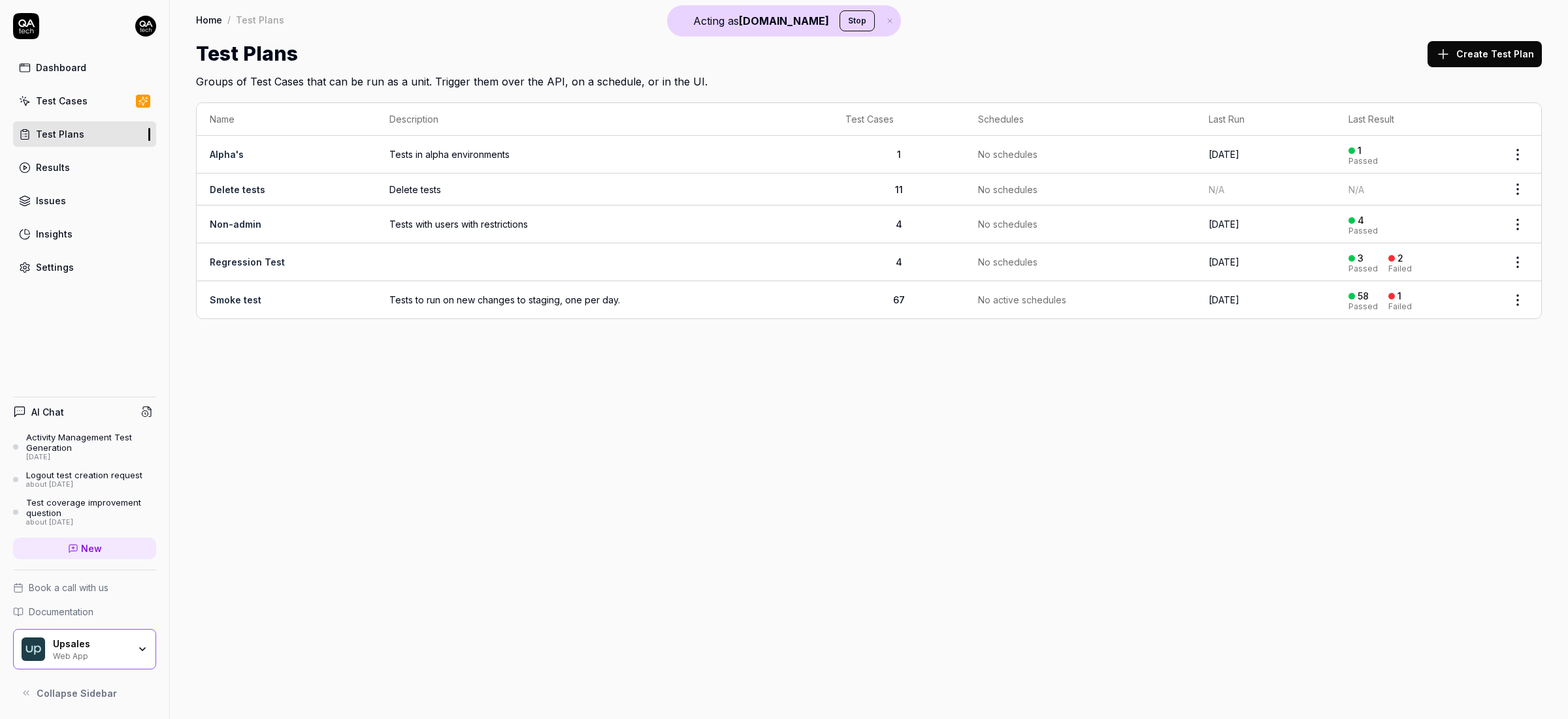
click at [63, 92] on link "Test Cases" at bounding box center [85, 101] width 143 height 25
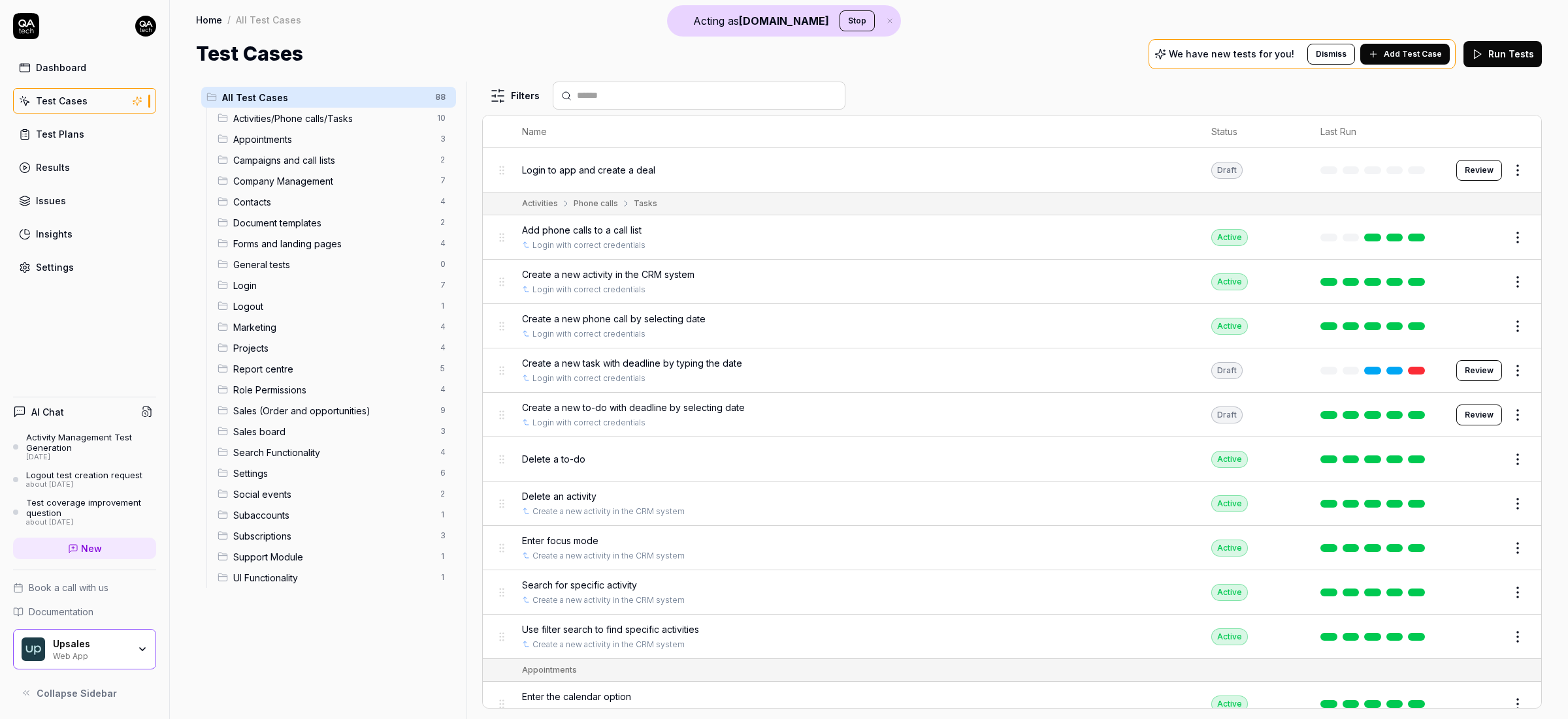
click at [1501, 177] on body "Acting as QA.tech Stop Dashboard Test Cases Test Plans Results Issues Insights …" at bounding box center [784, 359] width 1568 height 719
click at [1503, 174] on html "Acting as QA.tech Stop Dashboard Test Cases Test Plans Results Issues Insights …" at bounding box center [784, 359] width 1568 height 719
click at [1426, 285] on div "Edit" at bounding box center [1450, 285] width 124 height 28
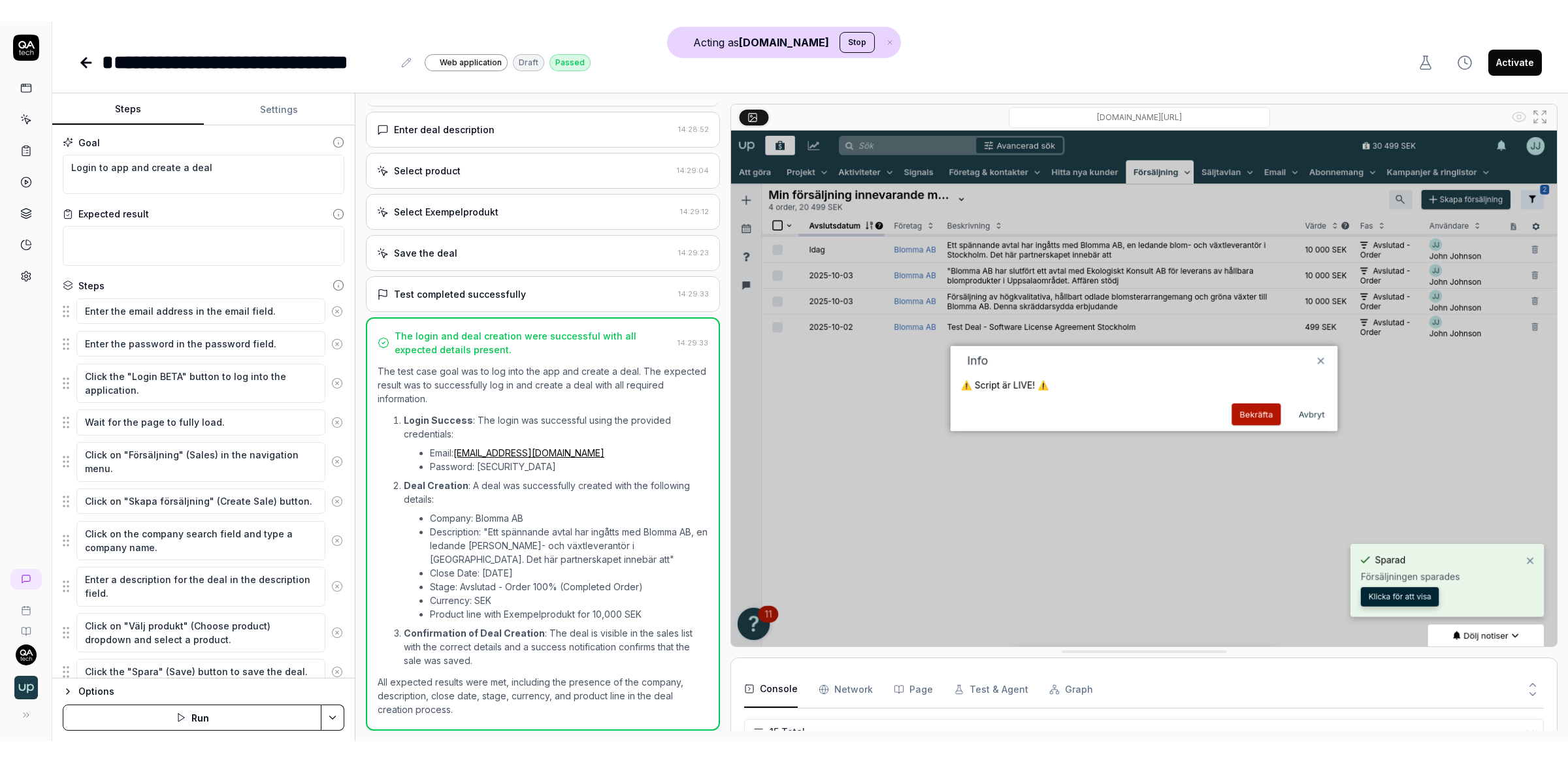
scroll to position [384, 0]
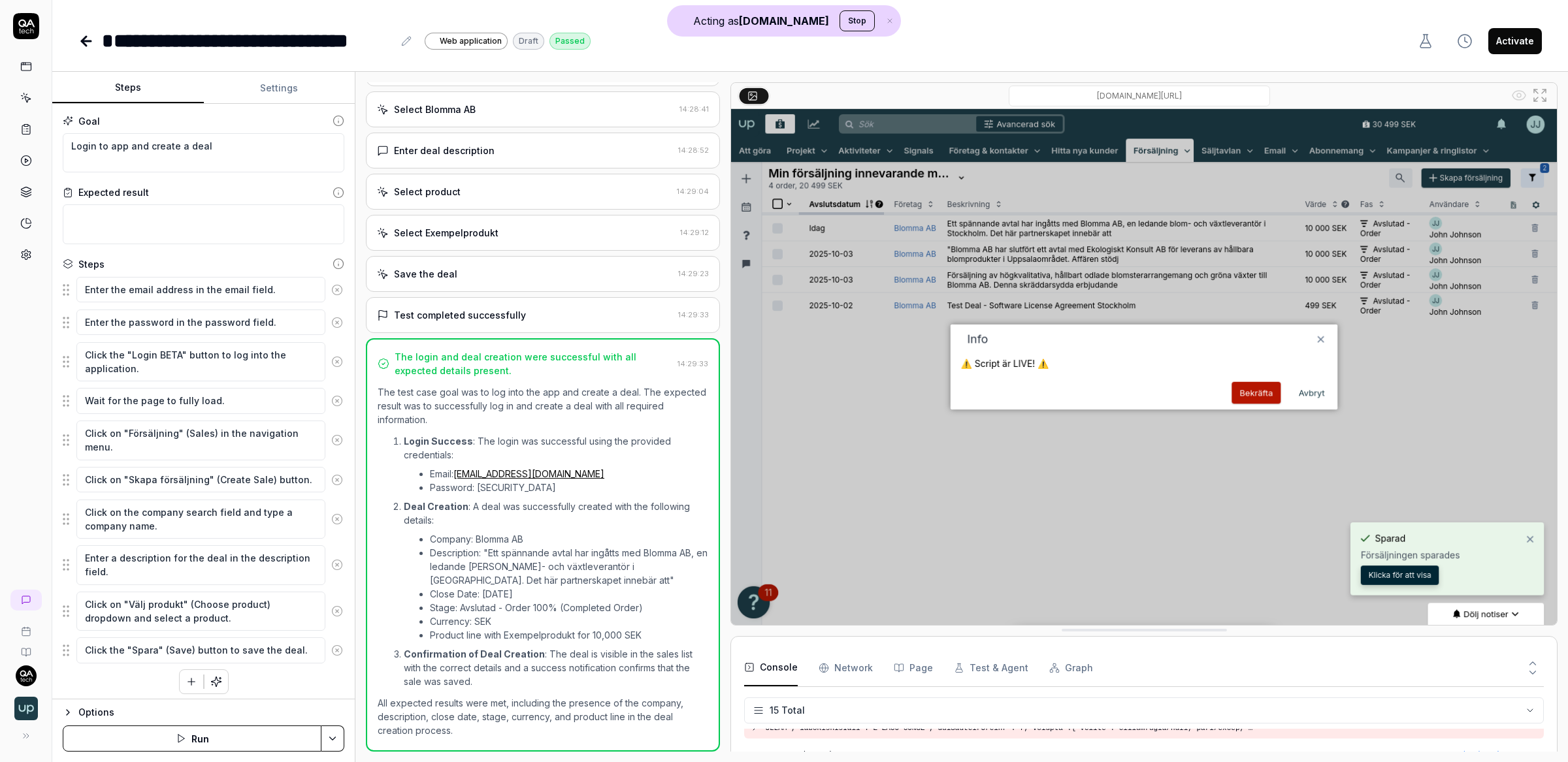
type textarea "*"
click at [40, 99] on div at bounding box center [25, 140] width 52 height 254
drag, startPoint x: 21, startPoint y: 100, endPoint x: 33, endPoint y: 95, distance: 13.0
click at [23, 100] on icon at bounding box center [25, 98] width 11 height 11
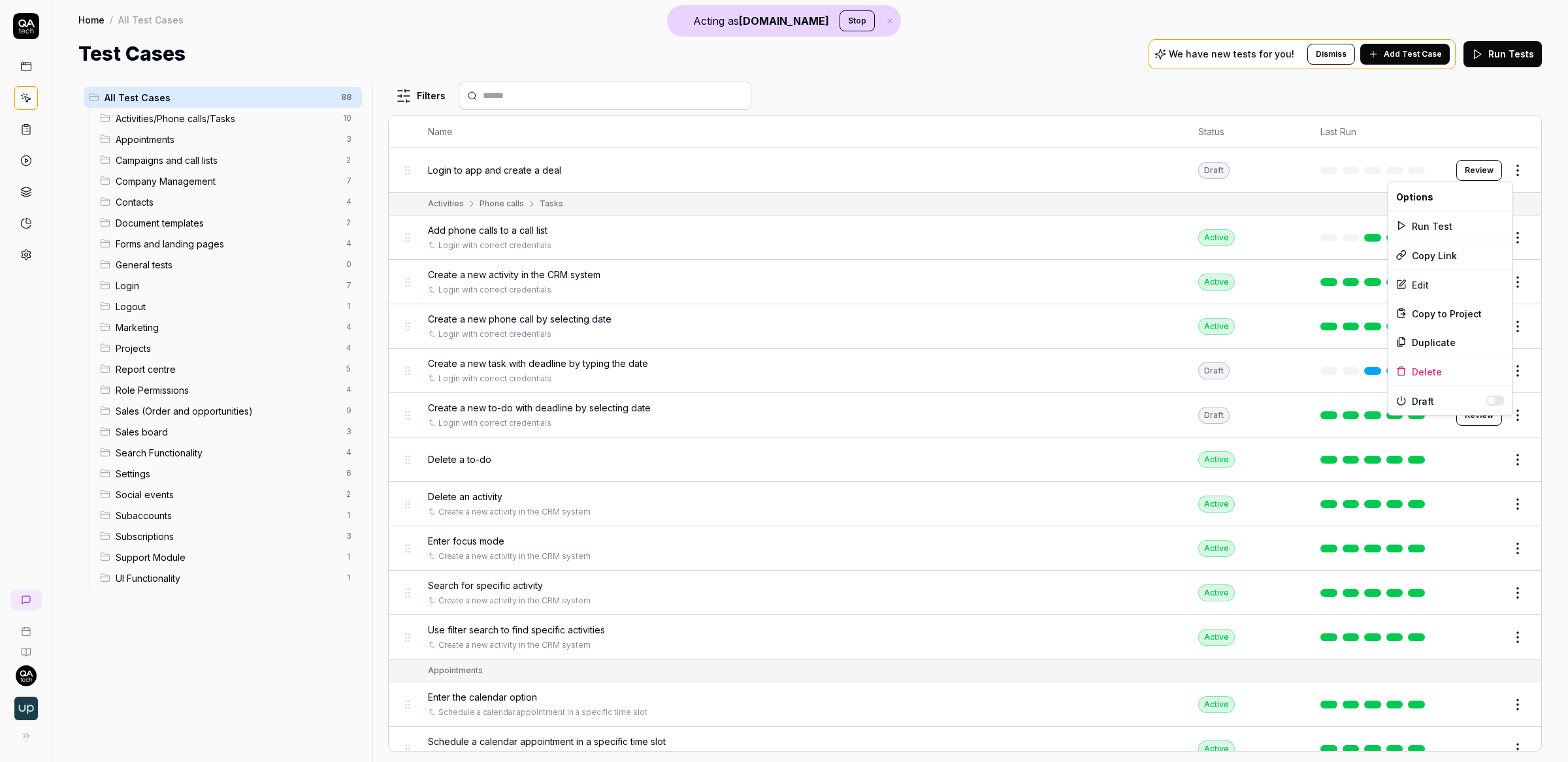
click at [1501, 167] on html "Acting as QA.tech Stop Home / All Test Cases Home / All Test Cases Test Cases W…" at bounding box center [784, 381] width 1568 height 762
click at [1431, 373] on div "Delete" at bounding box center [1450, 372] width 124 height 28
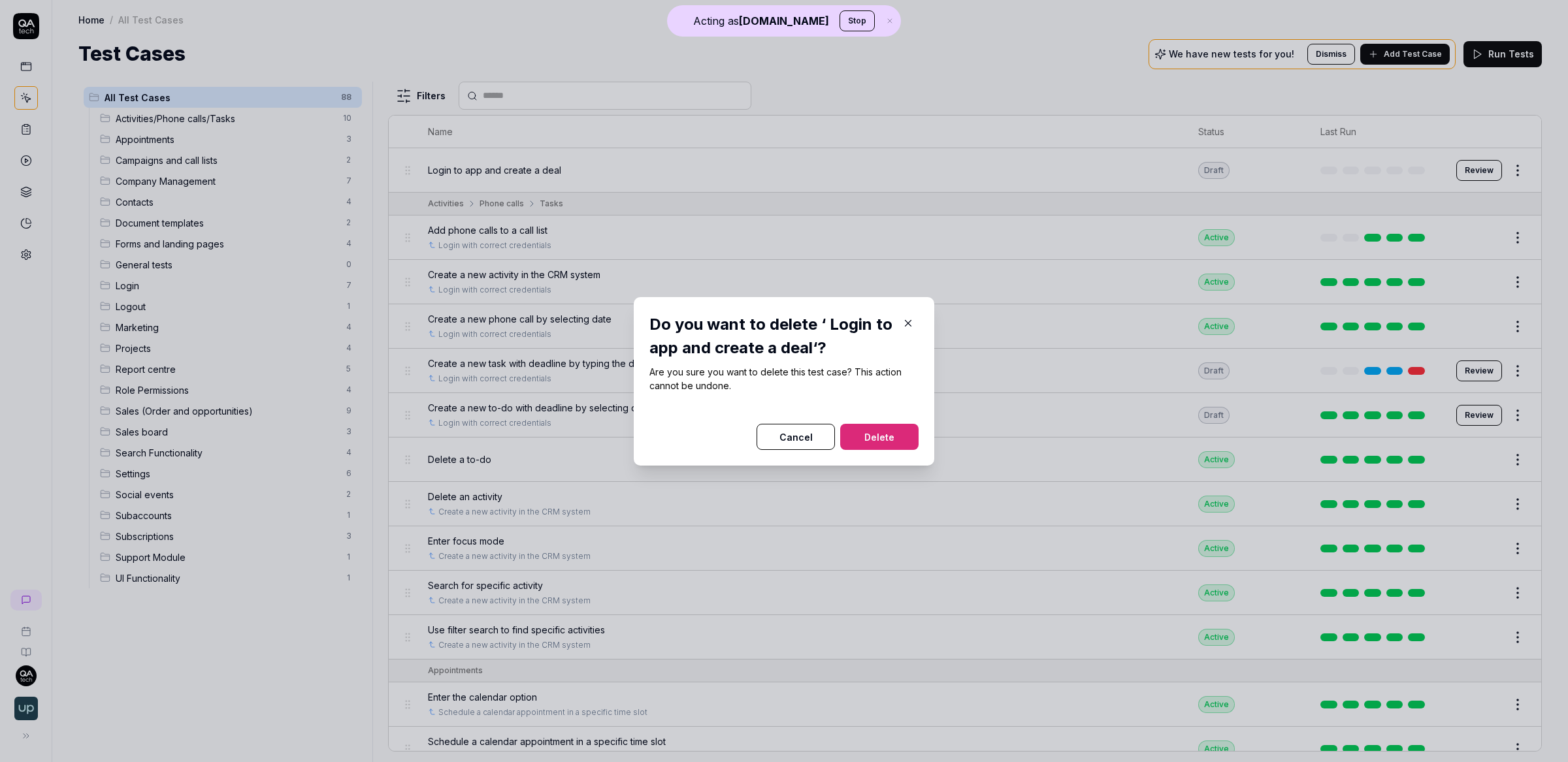
click at [877, 440] on button "Delete" at bounding box center [879, 438] width 78 height 26
